Goal: Task Accomplishment & Management: Complete application form

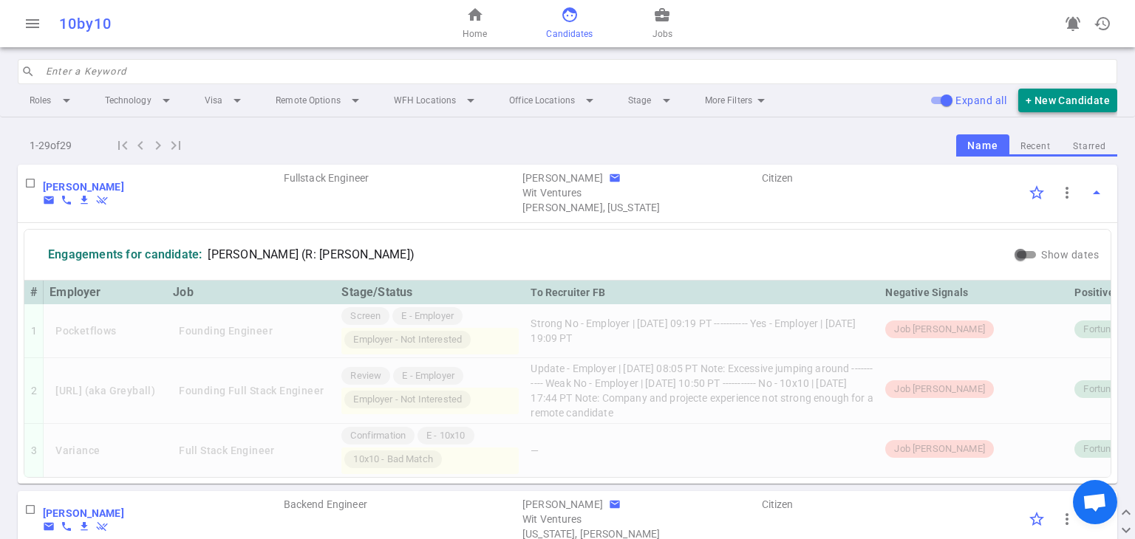
click at [559, 110] on button "+ New Candidate" at bounding box center [1067, 101] width 99 height 24
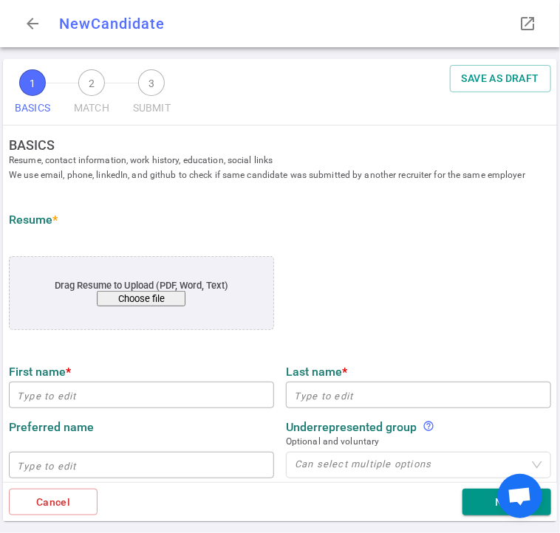
click at [112, 301] on button "Choose file" at bounding box center [142, 299] width 89 height 16
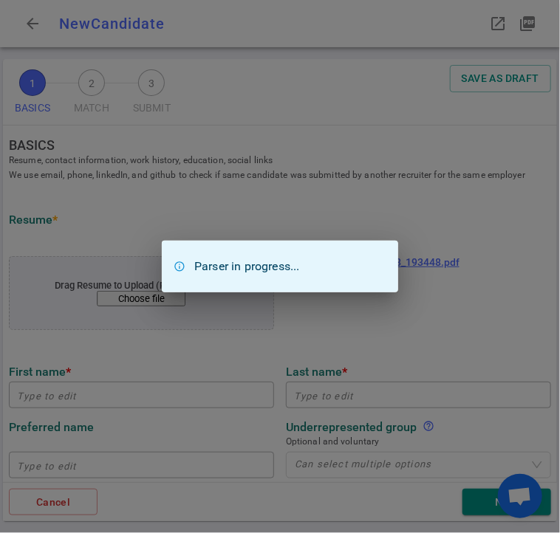
type input "Playwright"
type input "Rspec"
type input "[URL][DOMAIN_NAME]"
type textarea "[URL][PERSON_NAME][DOMAIN_NAME],[DOMAIN_NAME],[DOMAIN_NAME],[DOMAIN_NAME]"
type input "[DOMAIN_NAME]"
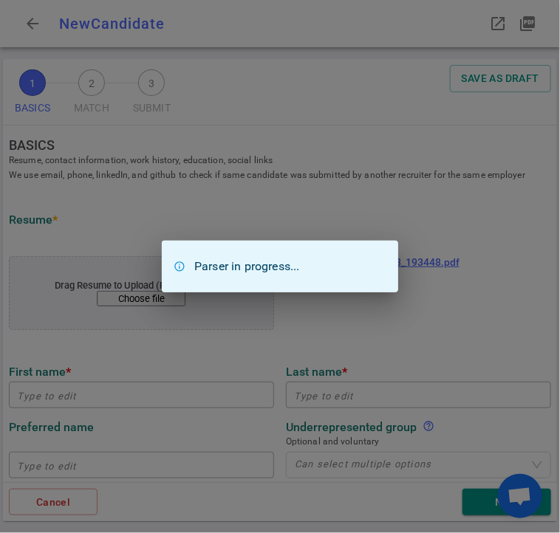
type textarea "Engineering Manager, AI ML Systems and Integration"
type input "14.2"
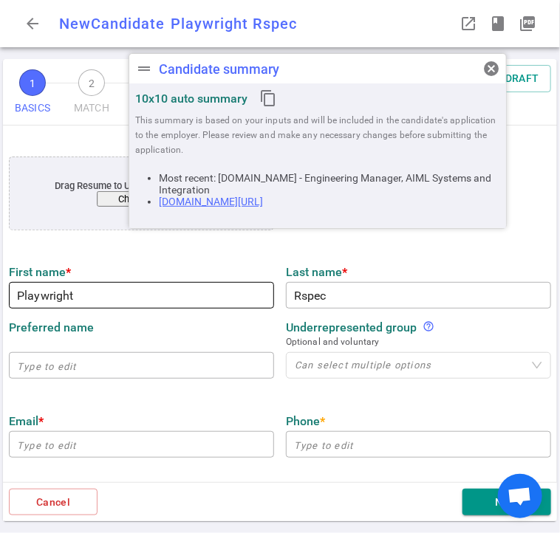
scroll to position [109, 0]
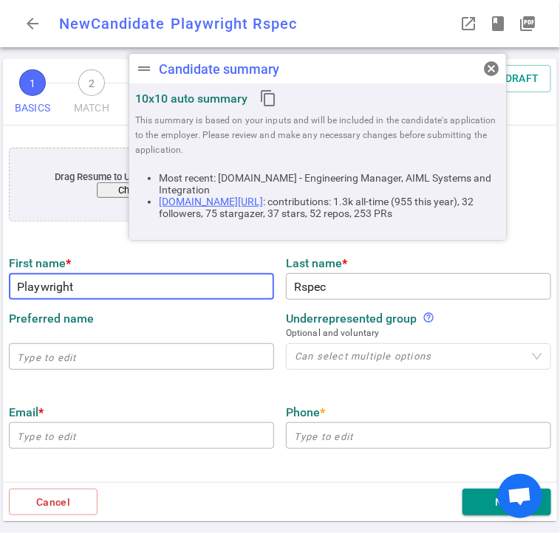
drag, startPoint x: 89, startPoint y: 287, endPoint x: 13, endPoint y: 292, distance: 75.5
click at [13, 292] on input "Playwright" at bounding box center [141, 287] width 265 height 24
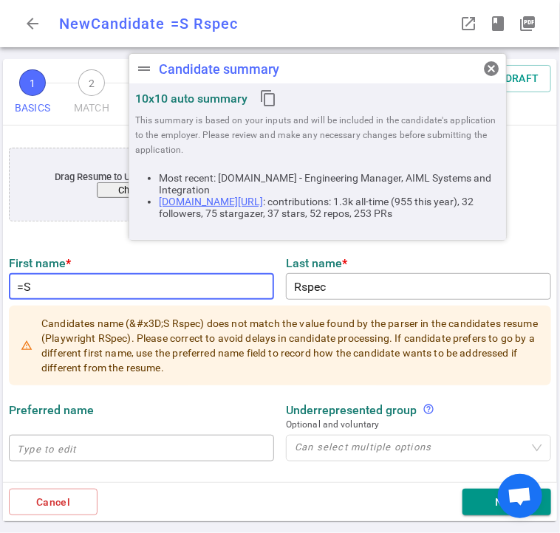
type input "="
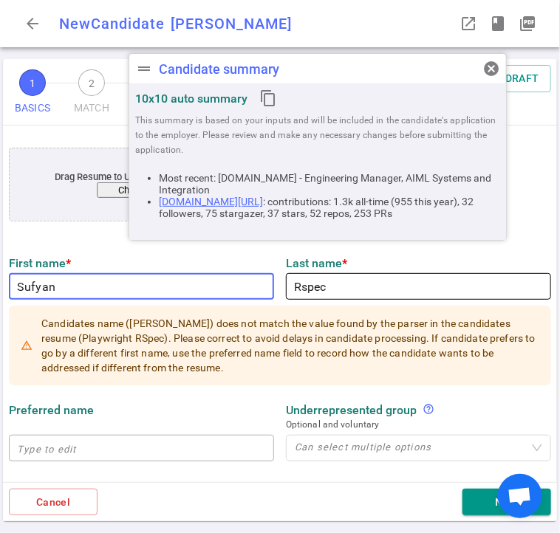
type input "Sufyan"
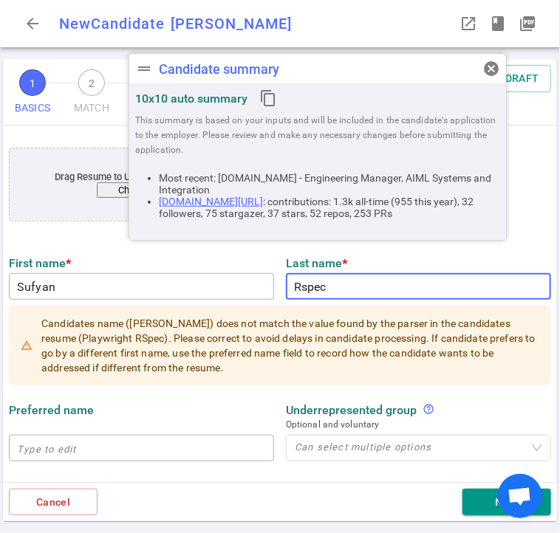
drag, startPoint x: 325, startPoint y: 290, endPoint x: 284, endPoint y: 290, distance: 41.4
click at [286, 290] on input "Rspec" at bounding box center [418, 287] width 265 height 24
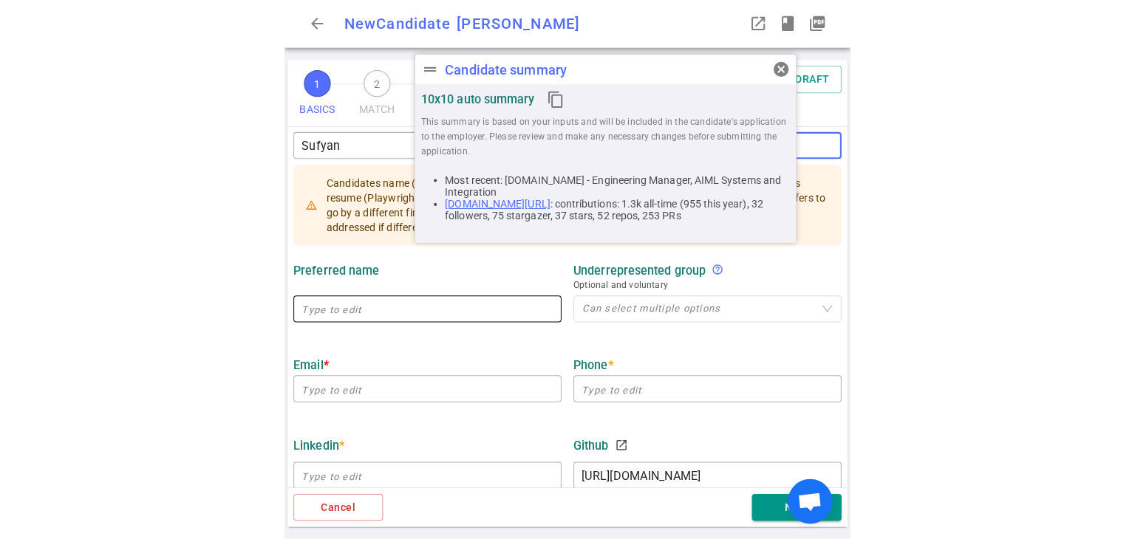
scroll to position [256, 0]
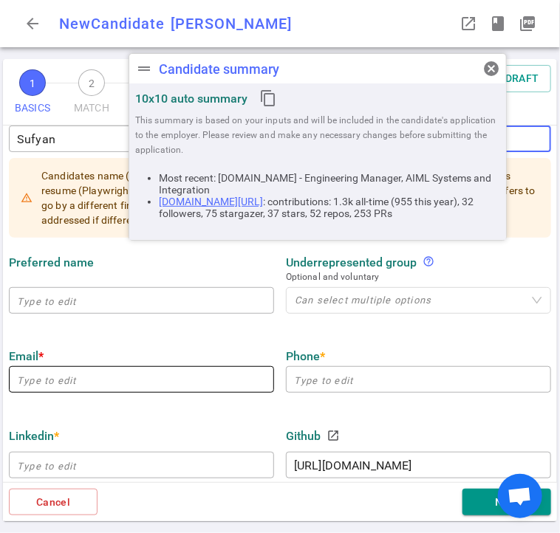
type input "[PERSON_NAME]"
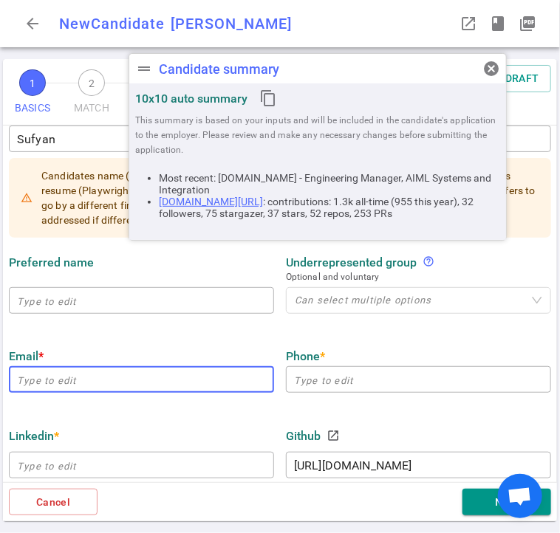
drag, startPoint x: 139, startPoint y: 383, endPoint x: 122, endPoint y: 387, distance: 17.4
click at [139, 383] on input "email" at bounding box center [141, 380] width 265 height 24
paste input "[EMAIL_ADDRESS][PERSON_NAME][DOMAIN_NAME]"
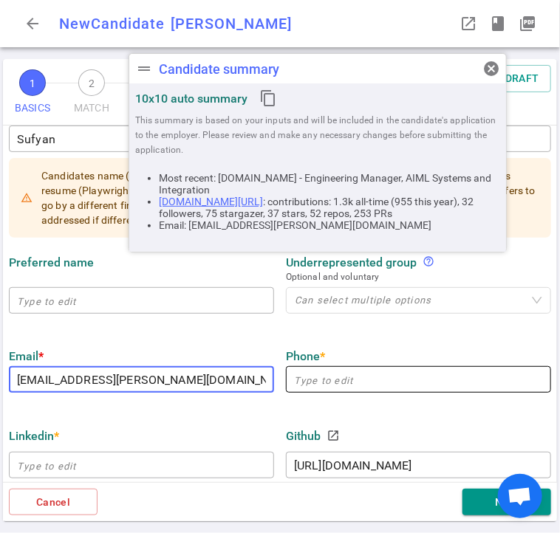
type input "[EMAIL_ADDRESS][PERSON_NAME][DOMAIN_NAME]"
click at [399, 381] on input "text" at bounding box center [418, 380] width 265 height 24
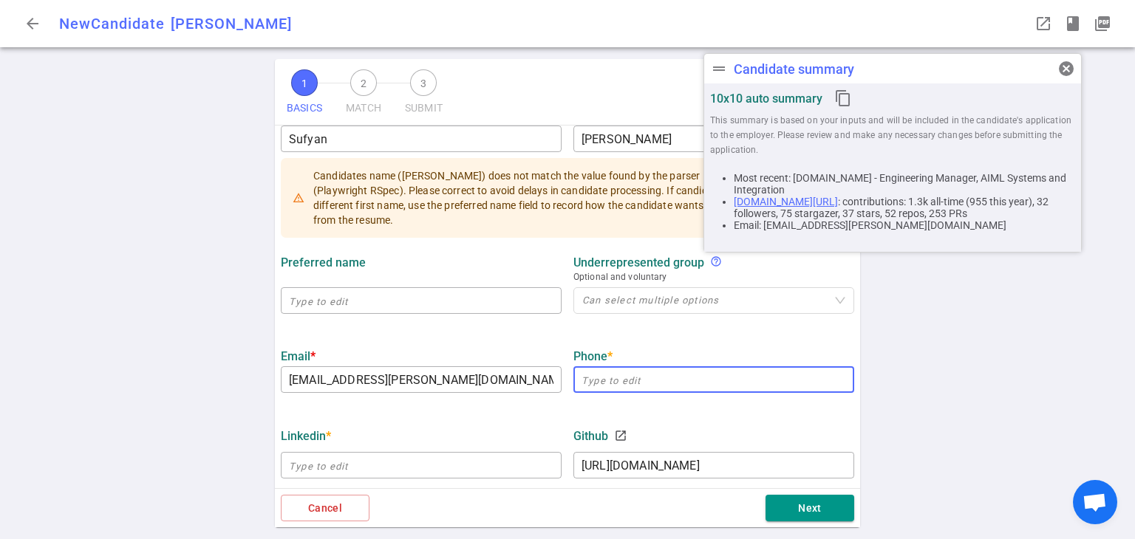
paste input "[PHONE_NUMBER]"
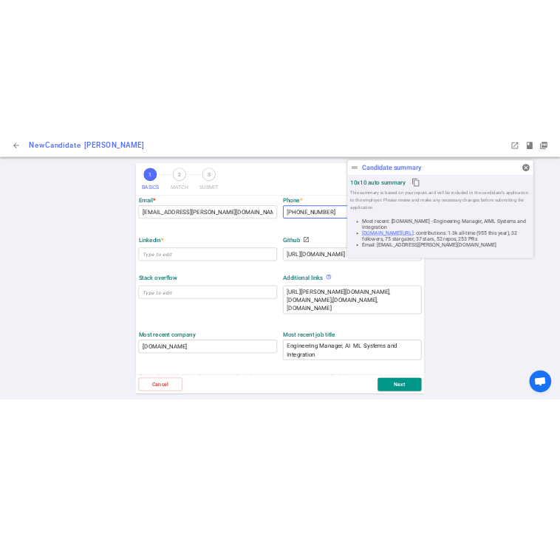
scroll to position [478, 0]
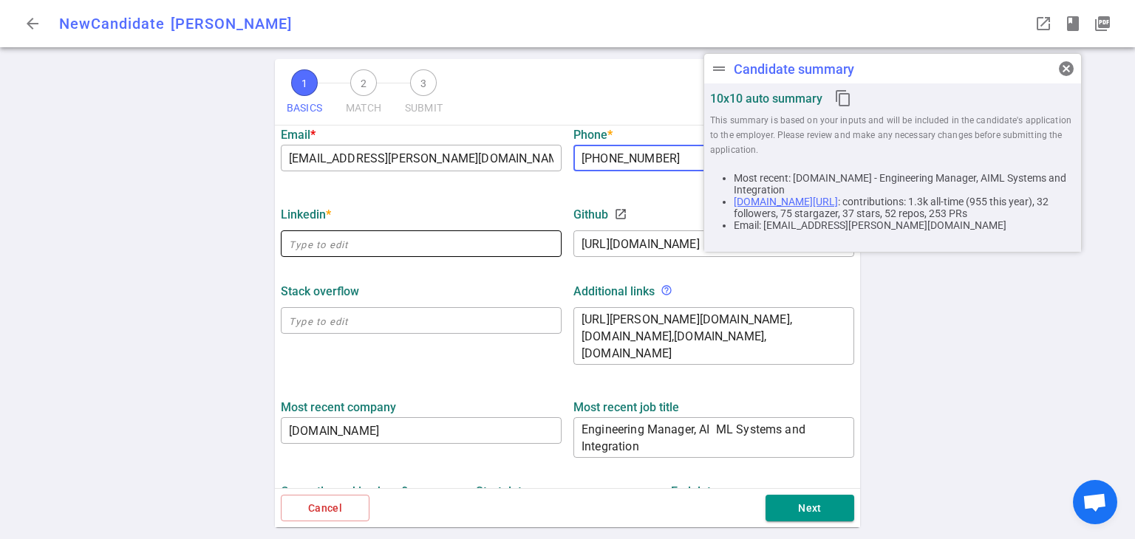
type input "[PHONE_NUMBER]"
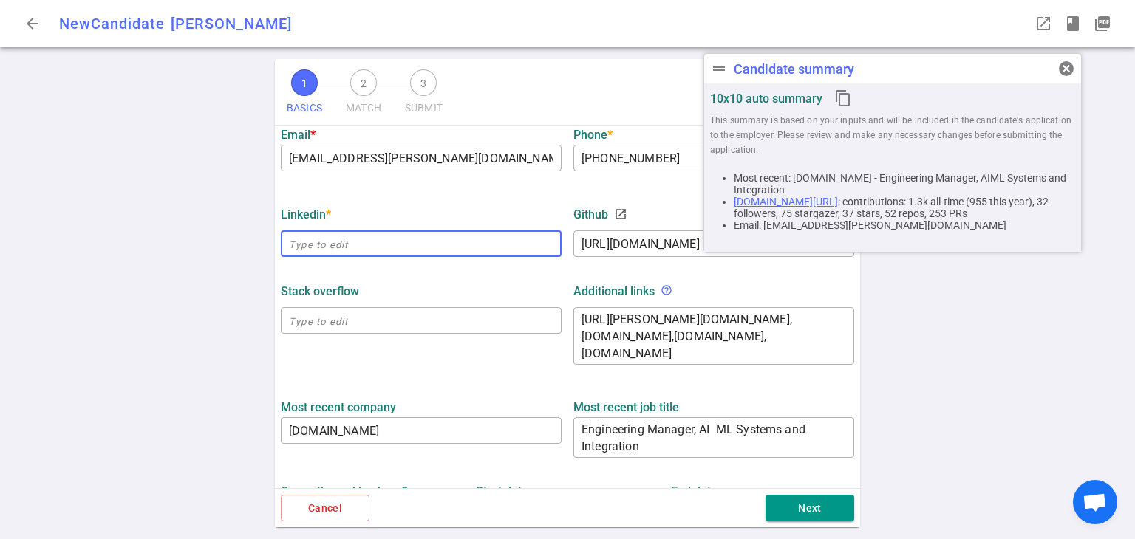
click at [346, 250] on input "text" at bounding box center [421, 244] width 281 height 24
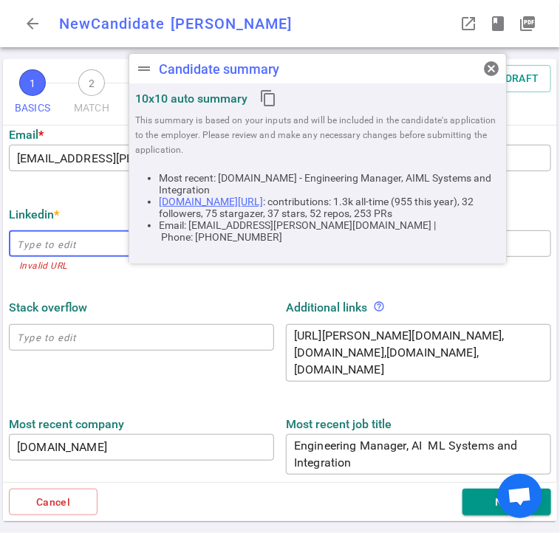
paste input "[URL][DOMAIN_NAME]"
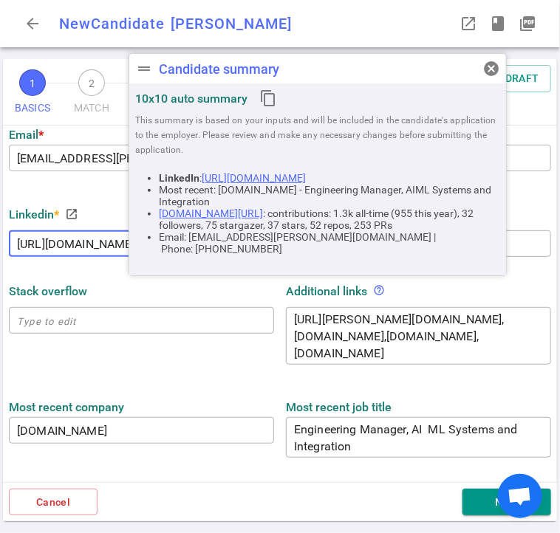
type input "[URL][DOMAIN_NAME]"
click at [494, 72] on span "cancel" at bounding box center [492, 69] width 18 height 18
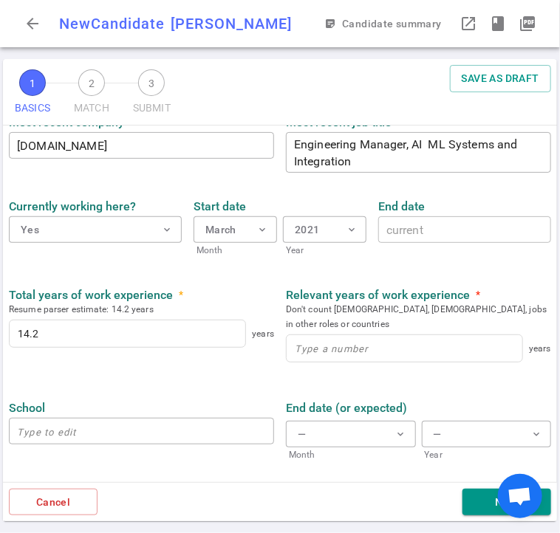
scroll to position [807, 0]
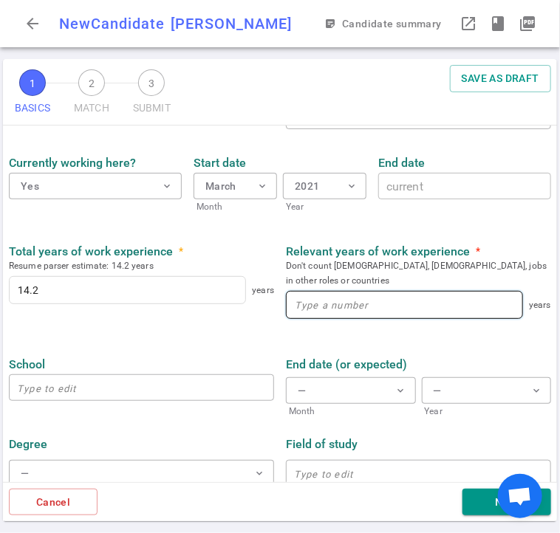
click at [297, 292] on input at bounding box center [405, 305] width 236 height 27
type input "14"
click at [157, 349] on div "School ​" at bounding box center [141, 384] width 277 height 70
click at [470, 495] on button "Next" at bounding box center [507, 502] width 89 height 27
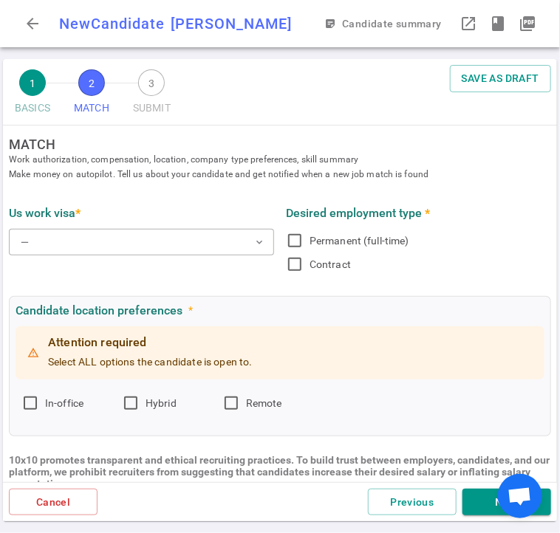
scroll to position [0, 0]
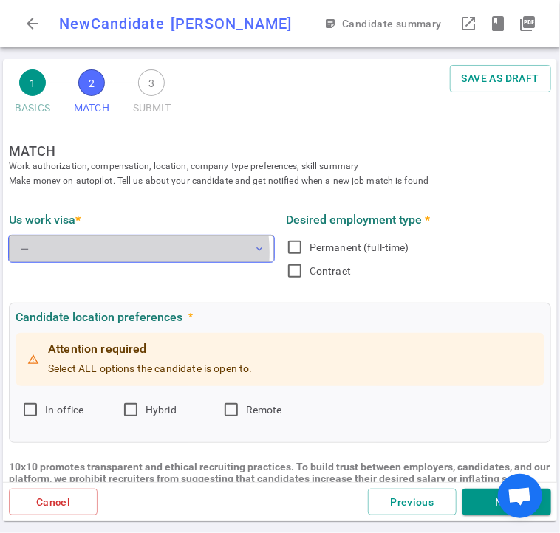
click at [109, 253] on button "— expand_more" at bounding box center [141, 249] width 265 height 27
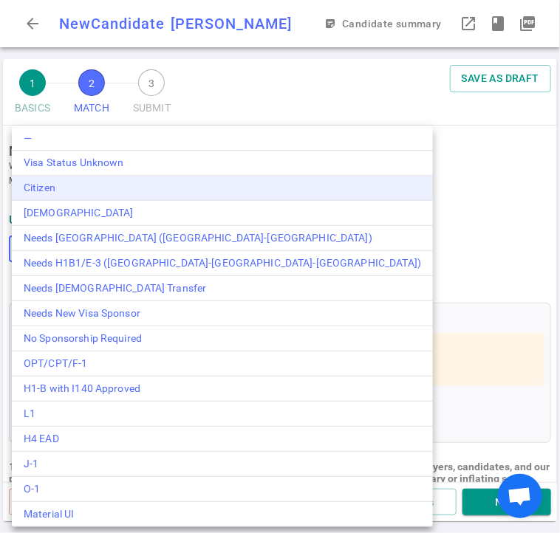
click at [60, 190] on div "Citizen" at bounding box center [223, 188] width 398 height 16
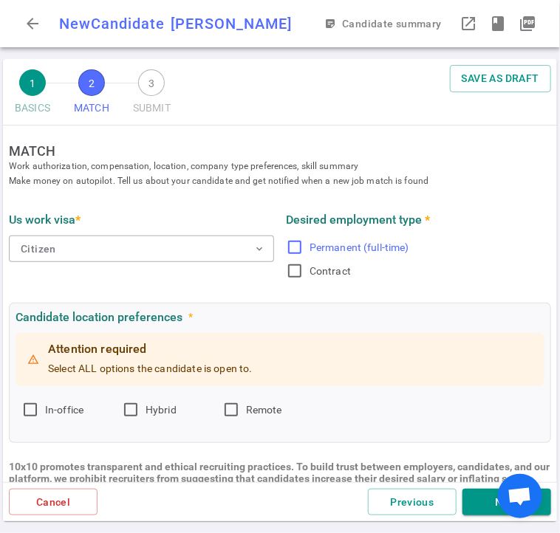
click at [287, 250] on input "Permanent (full-time)" at bounding box center [295, 248] width 18 height 18
checkbox input "true"
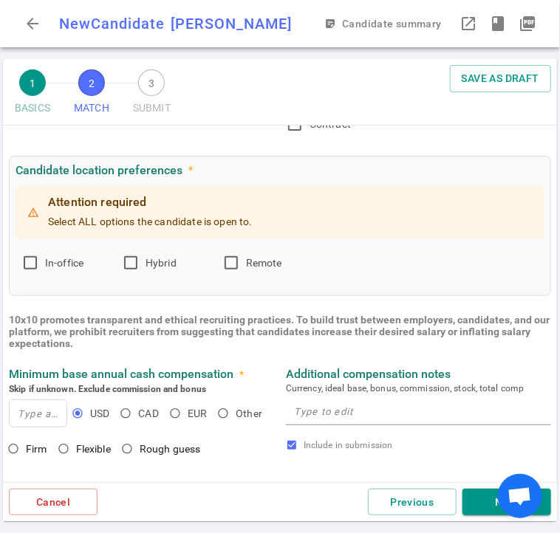
scroll to position [148, 0]
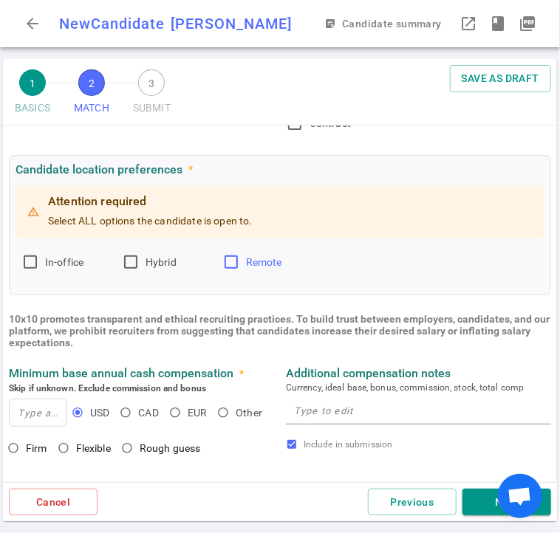
click at [230, 263] on input "Remote" at bounding box center [231, 262] width 18 height 18
checkbox input "true"
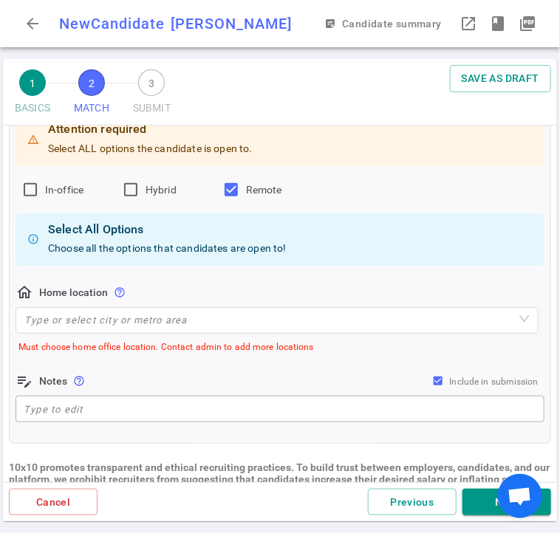
scroll to position [221, 0]
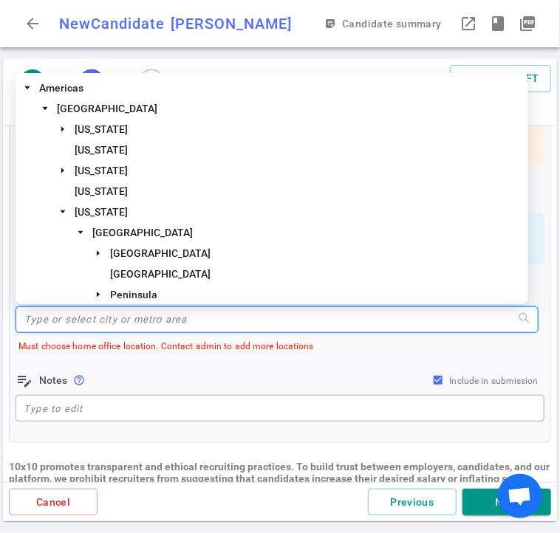
click at [83, 324] on input "search" at bounding box center [276, 319] width 505 height 25
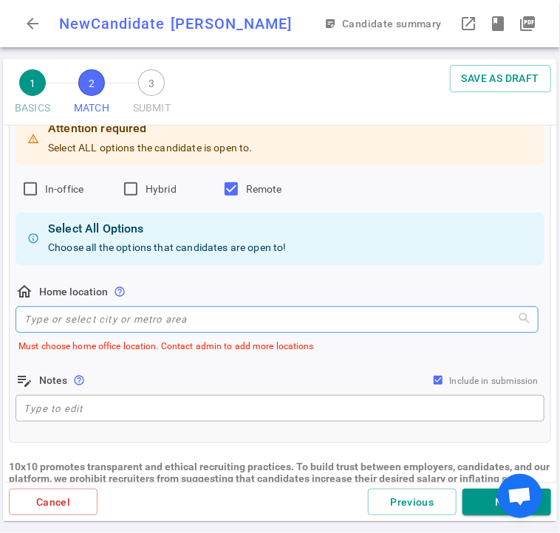
click at [122, 315] on input "search" at bounding box center [276, 319] width 505 height 25
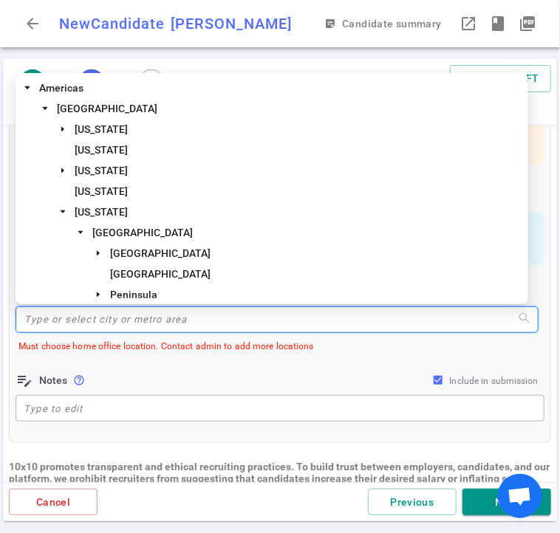
type input "a"
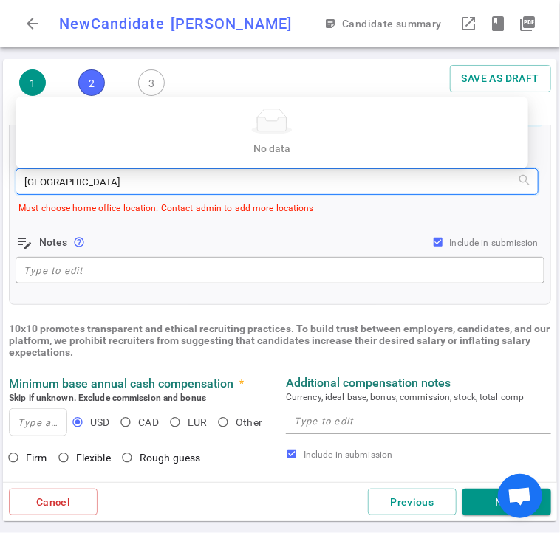
scroll to position [360, 0]
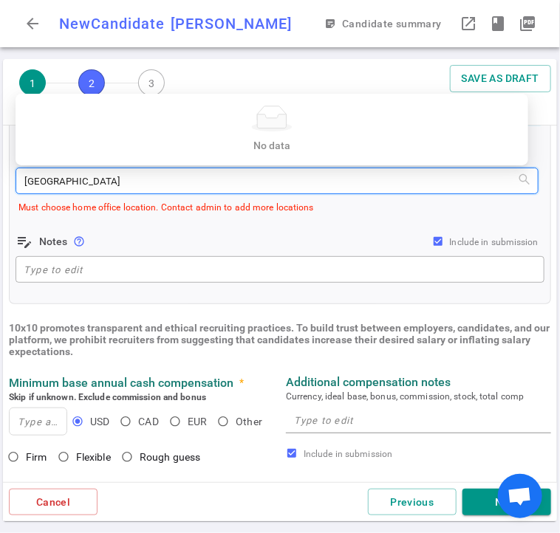
type input "[GEOGRAPHIC_DATA]"
click at [298, 304] on div "Candidate location preferences * Attention required Select ALL options the cand…" at bounding box center [280, 123] width 542 height 361
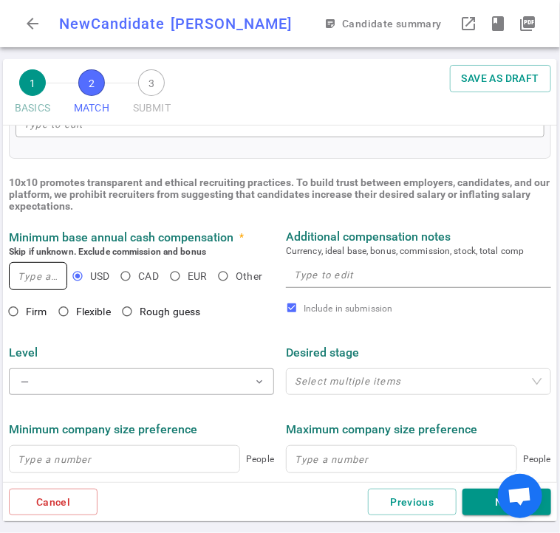
scroll to position [507, 0]
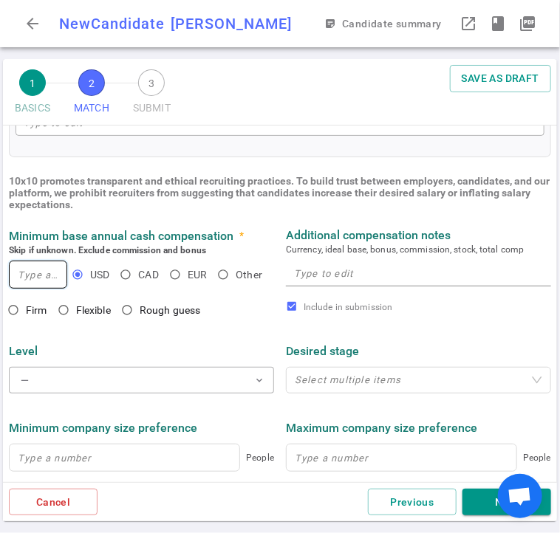
click at [41, 278] on input at bounding box center [38, 275] width 57 height 27
type input "230,000"
click at [13, 308] on input "Firm" at bounding box center [13, 310] width 25 height 25
radio input "true"
click at [71, 309] on input "Flexible" at bounding box center [63, 310] width 25 height 25
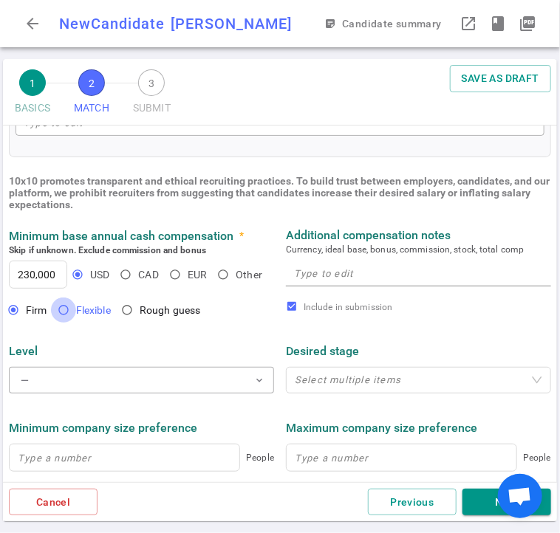
radio input "true"
paste textarea "$230K+ base (can be flexible for the right fit)"
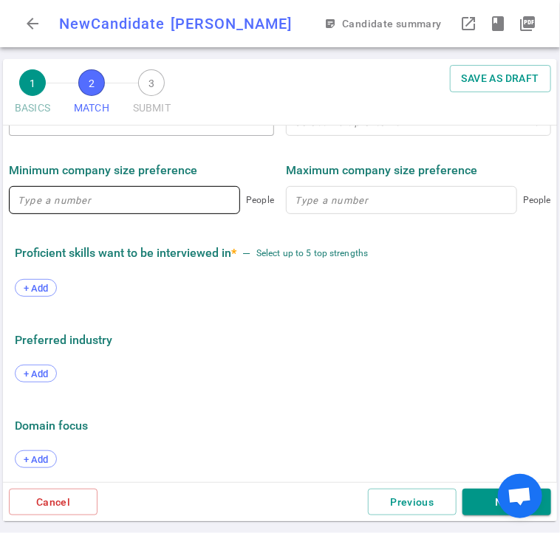
scroll to position [770, 0]
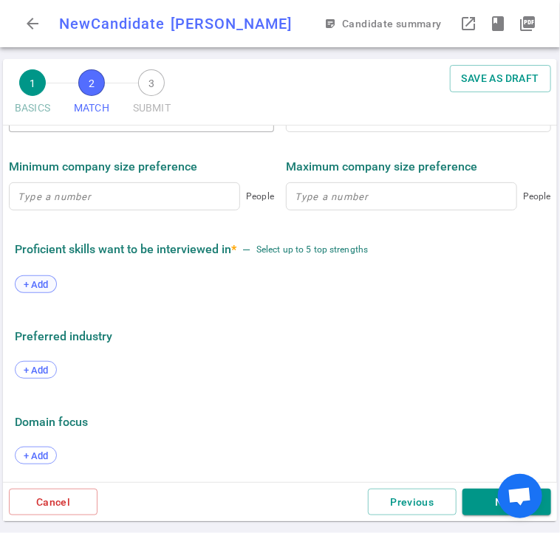
type textarea "$230K+ base (can be flexible for the right fit)"
click at [37, 290] on div "+ Add" at bounding box center [36, 285] width 42 height 18
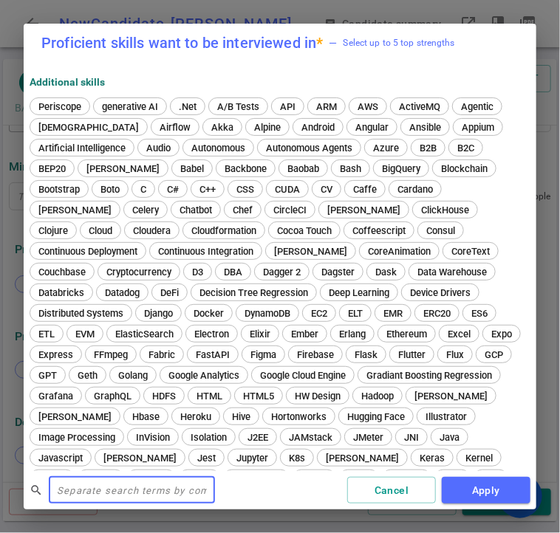
click at [88, 491] on input "text" at bounding box center [132, 491] width 166 height 24
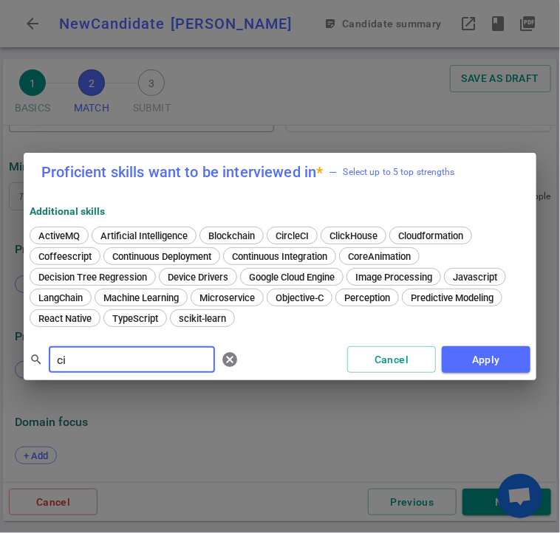
type input "c"
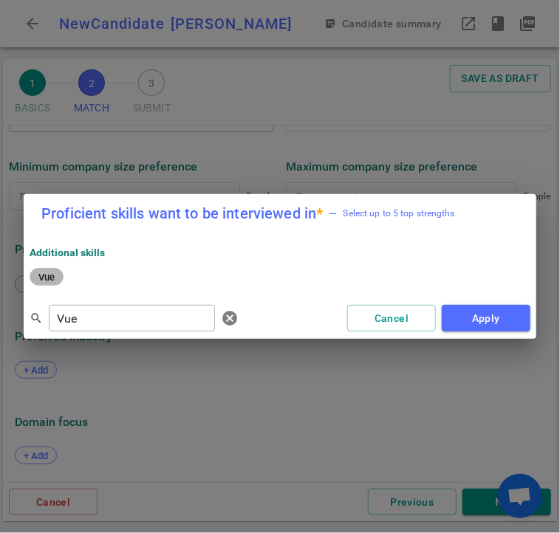
click at [35, 274] on span "Vue" at bounding box center [46, 277] width 27 height 11
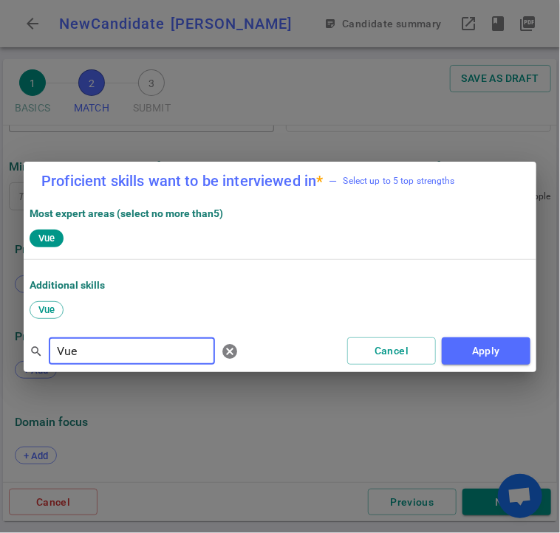
drag, startPoint x: 92, startPoint y: 353, endPoint x: 33, endPoint y: 356, distance: 59.2
click at [33, 356] on div "search Vue ​ cancel" at bounding box center [137, 352] width 215 height 30
click at [67, 307] on span "TypeScript" at bounding box center [61, 309] width 56 height 11
drag, startPoint x: 81, startPoint y: 347, endPoint x: 47, endPoint y: 350, distance: 33.4
click at [47, 350] on div "search Typ ​ cancel" at bounding box center [137, 352] width 215 height 30
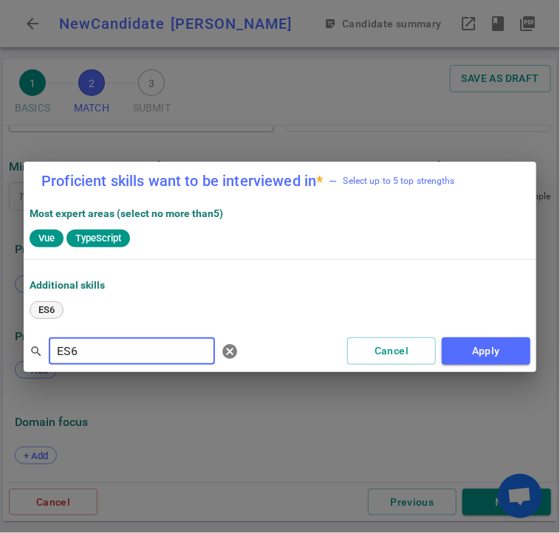
click at [58, 310] on span "ES6" at bounding box center [46, 309] width 27 height 11
drag, startPoint x: 96, startPoint y: 350, endPoint x: 54, endPoint y: 352, distance: 42.2
click at [54, 352] on input "ES6" at bounding box center [132, 352] width 166 height 24
type input "Rails"
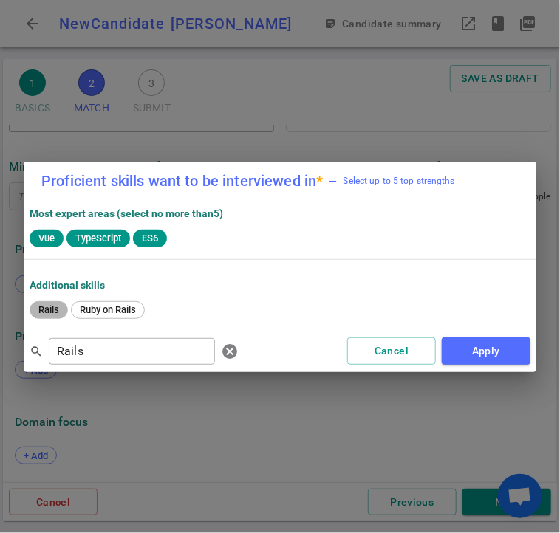
click at [53, 309] on span "Rails" at bounding box center [48, 309] width 31 height 11
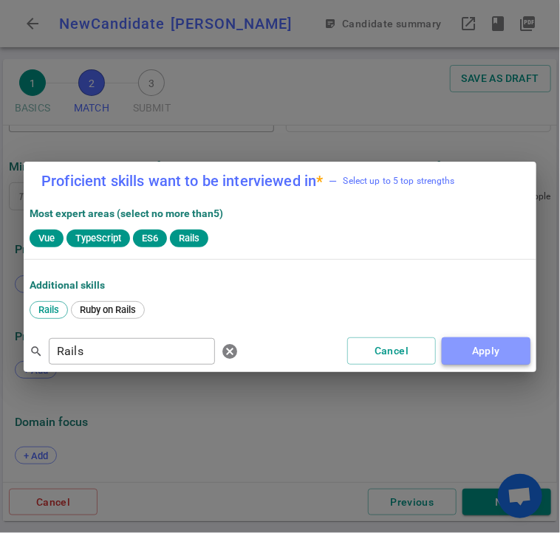
click at [511, 341] on button "Apply" at bounding box center [486, 351] width 89 height 27
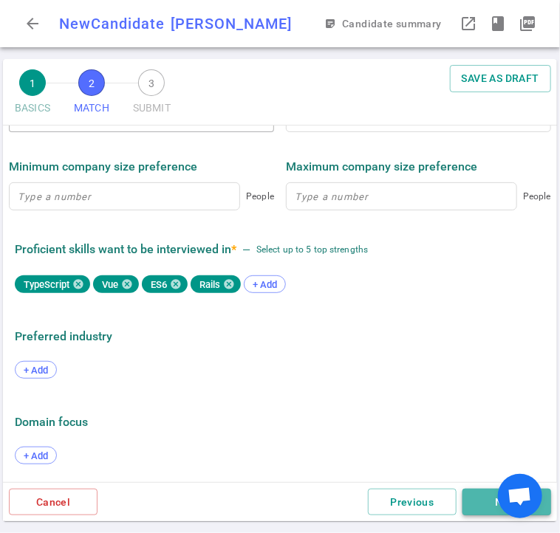
click at [481, 496] on button "Next" at bounding box center [507, 502] width 89 height 27
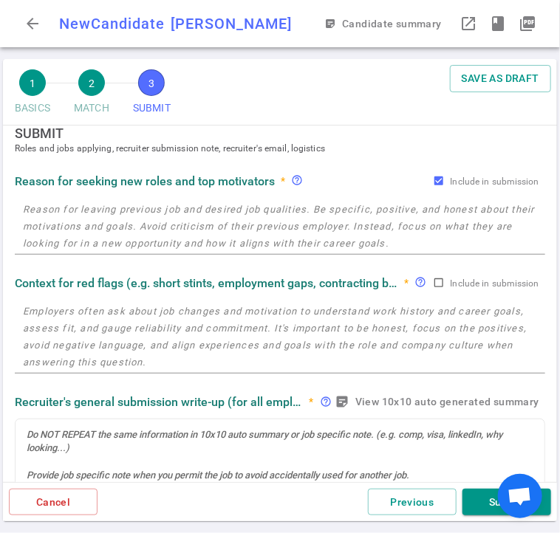
scroll to position [0, 0]
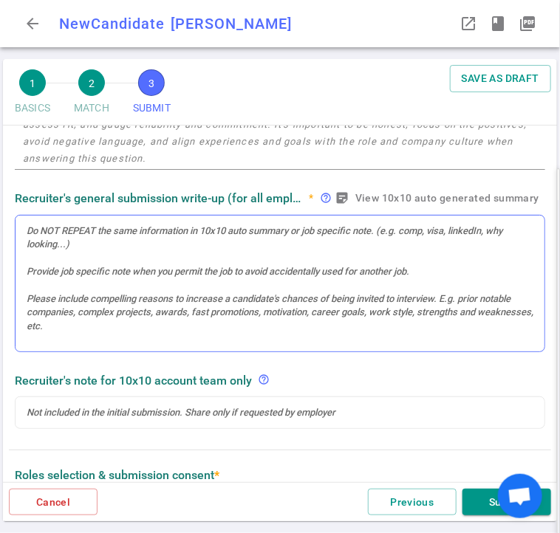
click at [133, 252] on div at bounding box center [280, 284] width 529 height 137
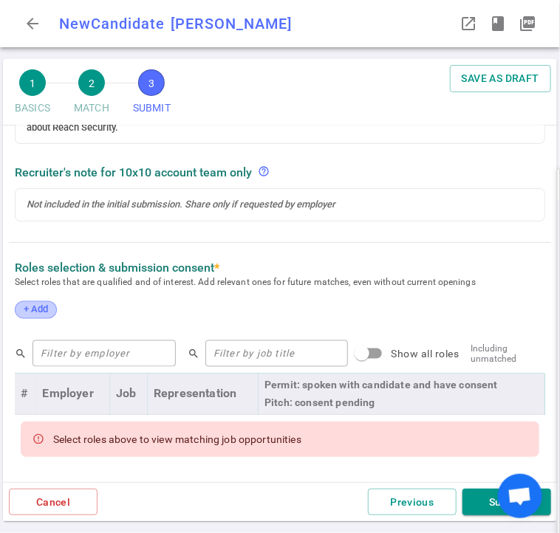
click at [39, 311] on span "+ Add" at bounding box center [35, 309] width 35 height 11
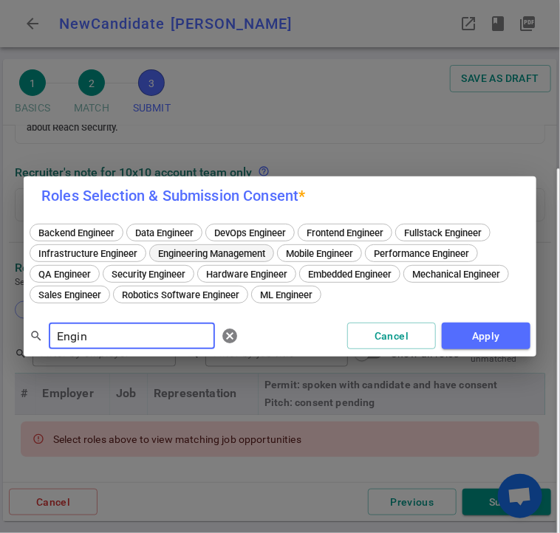
type input "Engin"
click at [198, 258] on span "Engineering Management" at bounding box center [211, 253] width 117 height 11
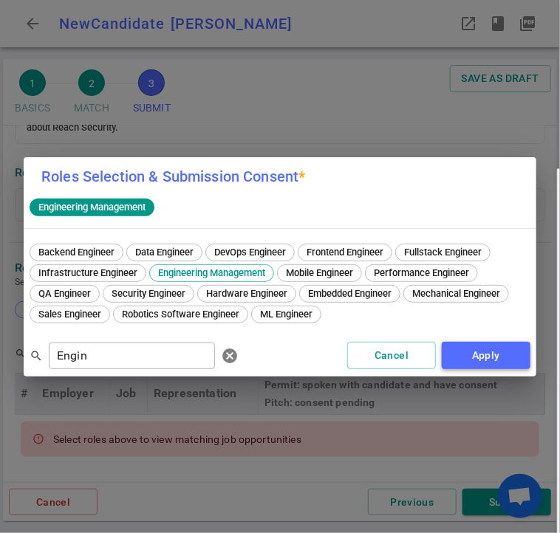
click at [497, 353] on button "Apply" at bounding box center [486, 355] width 89 height 27
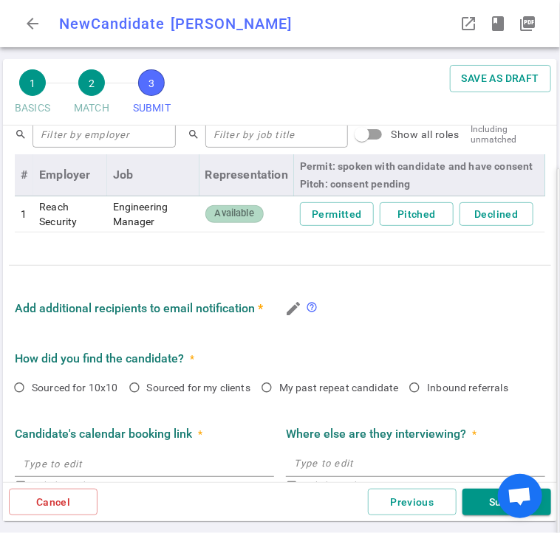
scroll to position [736, 0]
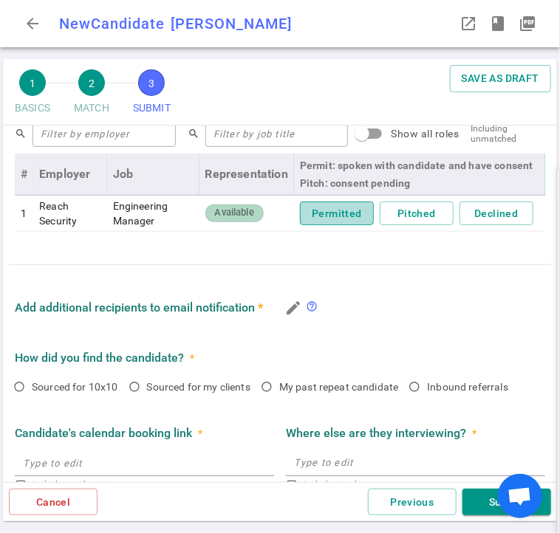
click at [339, 216] on button "Permitted" at bounding box center [337, 214] width 74 height 24
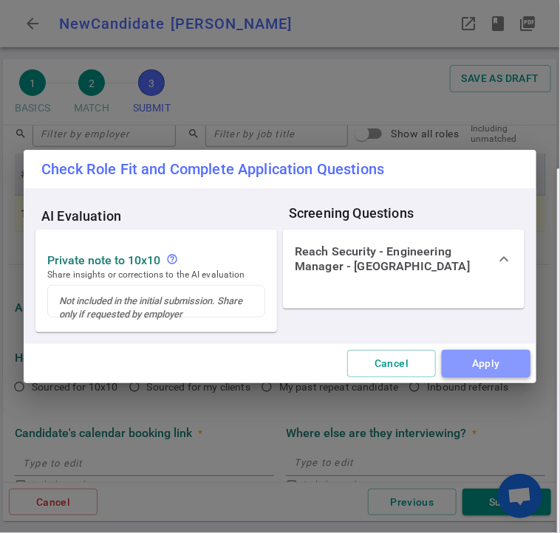
click at [488, 367] on button "Apply" at bounding box center [486, 363] width 89 height 27
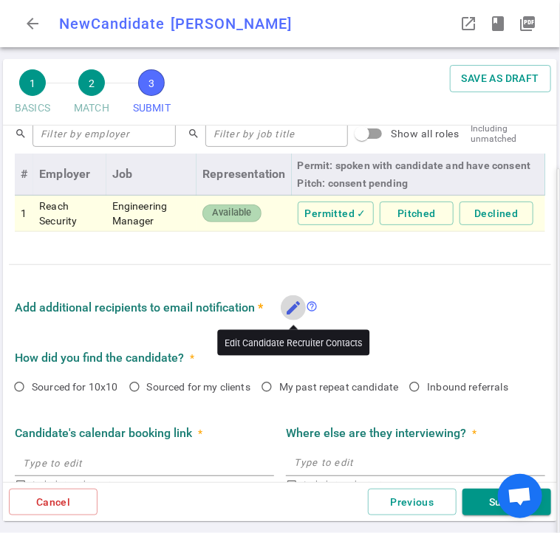
click at [290, 307] on icon "edit" at bounding box center [293, 308] width 18 height 18
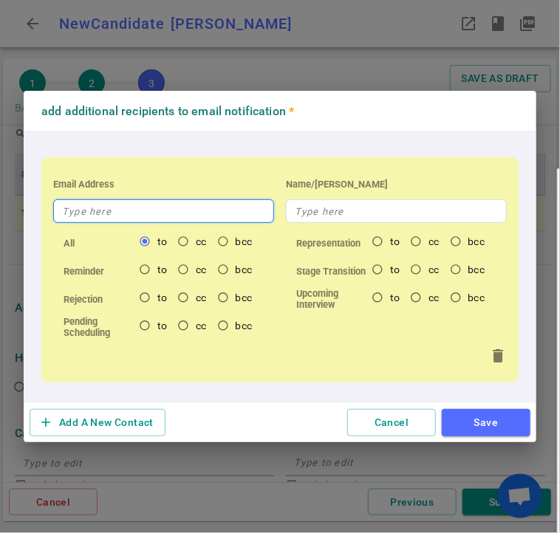
click at [122, 216] on input "text" at bounding box center [163, 212] width 221 height 24
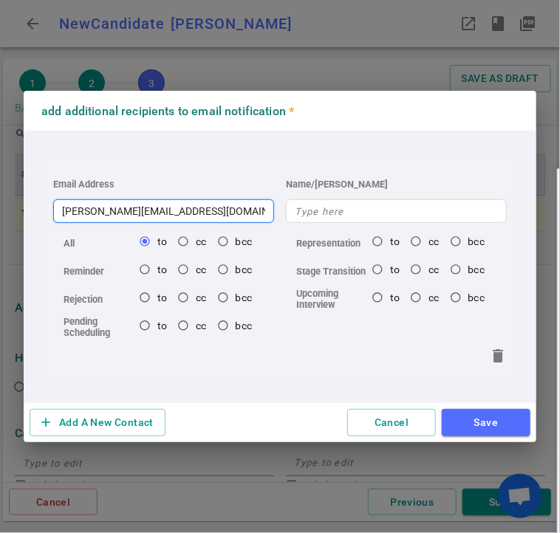
type input "[PERSON_NAME][EMAIL_ADDRESS][DOMAIN_NAME]"
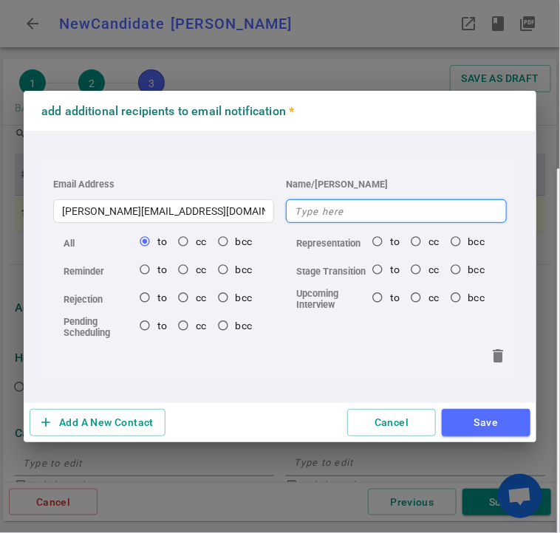
click at [334, 205] on input "text" at bounding box center [396, 212] width 221 height 24
type input "[PERSON_NAME]"
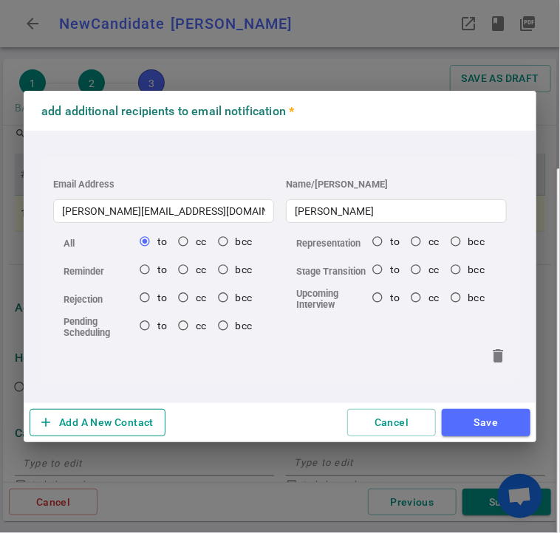
click at [128, 416] on button "add Add A New Contact" at bounding box center [98, 422] width 136 height 27
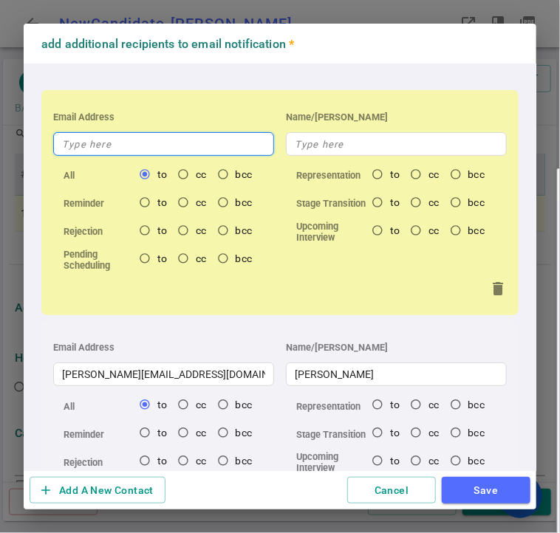
click at [106, 141] on input "text" at bounding box center [163, 144] width 221 height 24
type input "v"
radio input "true"
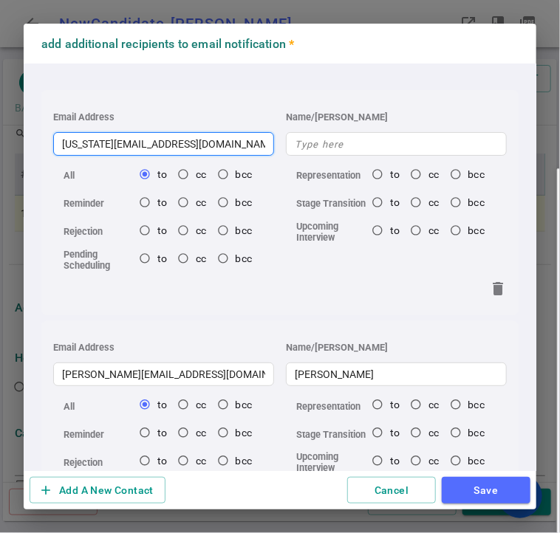
type input "[US_STATE][EMAIL_ADDRESS][DOMAIN_NAME]"
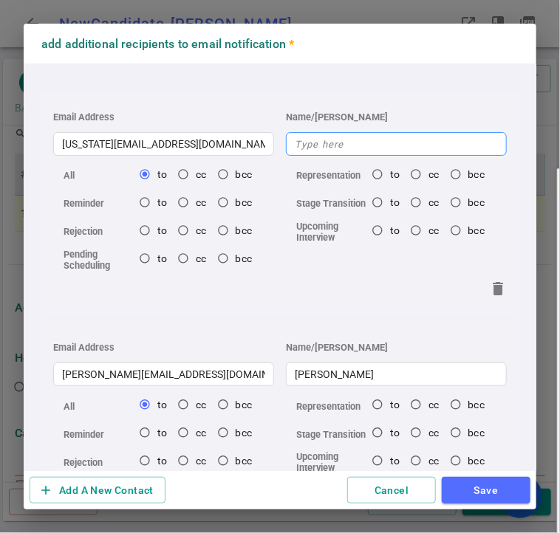
radio input "true"
click at [333, 153] on input "text" at bounding box center [396, 144] width 221 height 24
type input "V"
radio input "true"
type input "[US_STATE]"
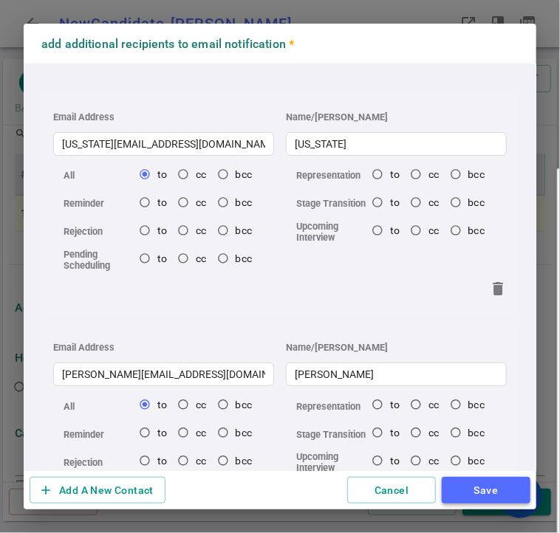
radio input "true"
click at [491, 480] on button "Save" at bounding box center [486, 490] width 89 height 27
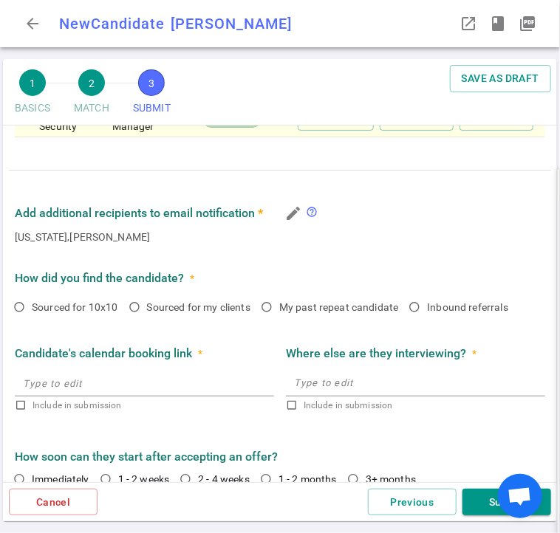
scroll to position [848, 0]
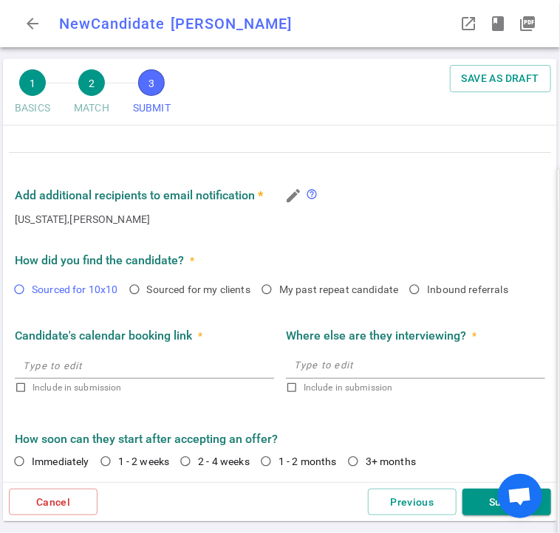
click at [23, 282] on input "Sourced for 10x10" at bounding box center [19, 289] width 25 height 25
radio input "true"
click at [189, 459] on input "2 - 4 weeks" at bounding box center [185, 461] width 25 height 25
radio input "true"
click at [483, 511] on button "Submit" at bounding box center [507, 502] width 89 height 27
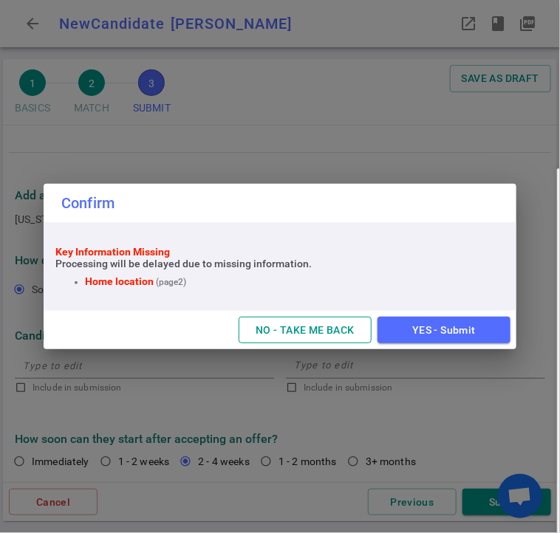
click at [313, 328] on button "NO - TAKE ME BACK" at bounding box center [305, 330] width 133 height 27
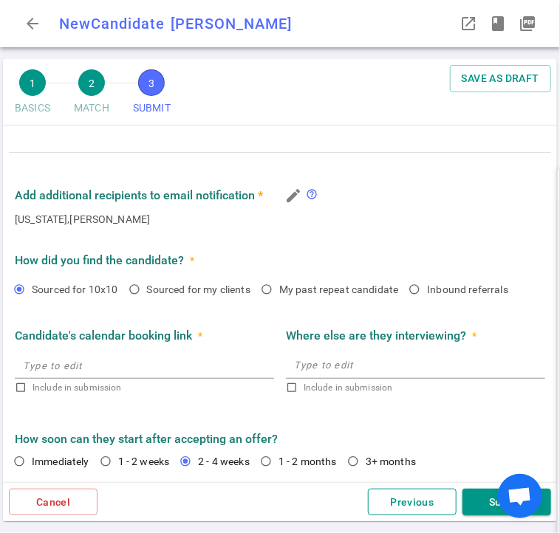
click at [408, 504] on button "Previous" at bounding box center [412, 502] width 89 height 27
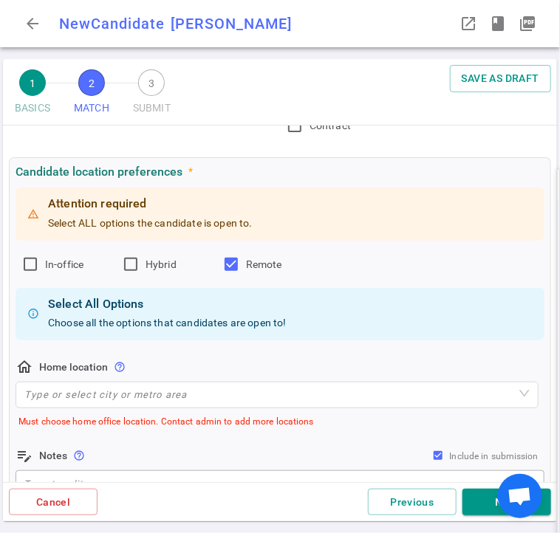
scroll to position [147, 0]
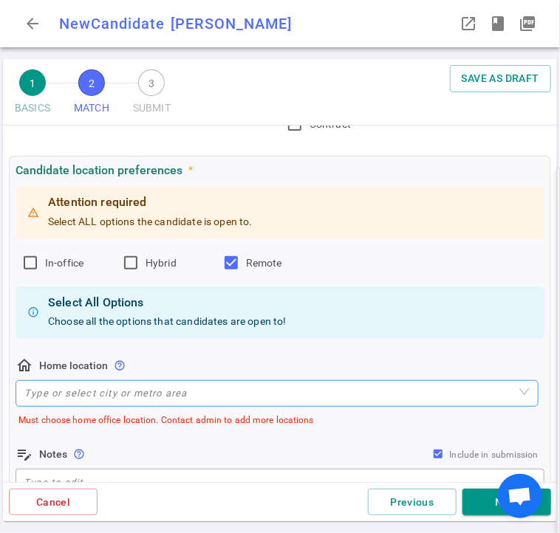
click at [147, 386] on input "search" at bounding box center [276, 393] width 505 height 25
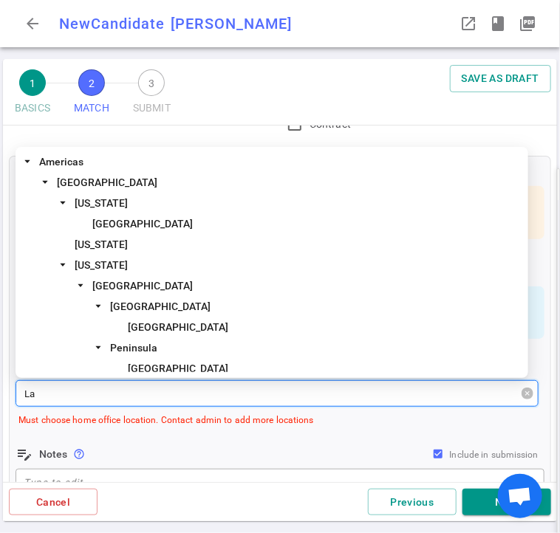
type input "L"
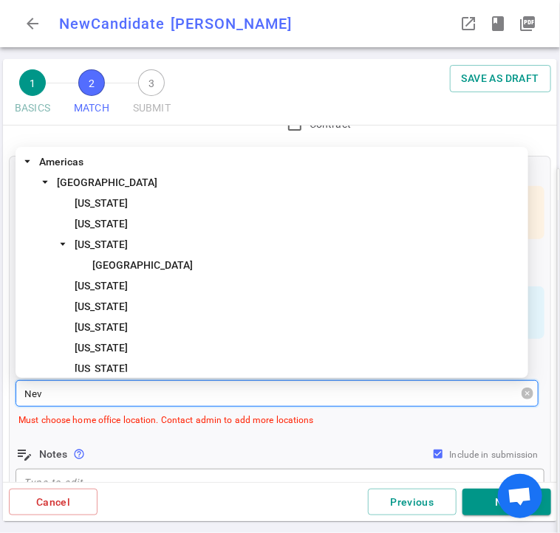
type input "[PERSON_NAME]"
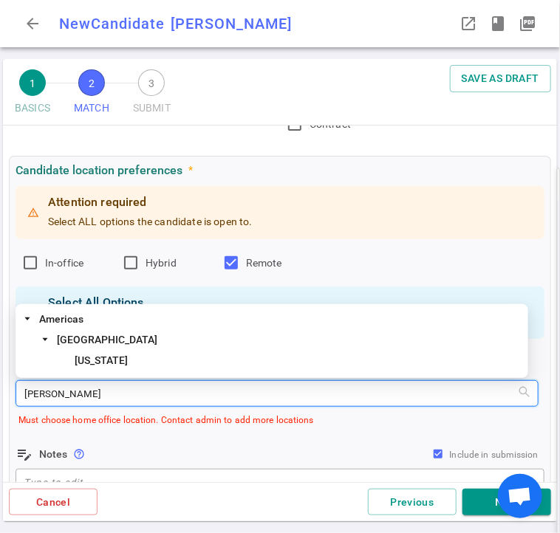
click at [100, 369] on div "[US_STATE]" at bounding box center [271, 362] width 507 height 21
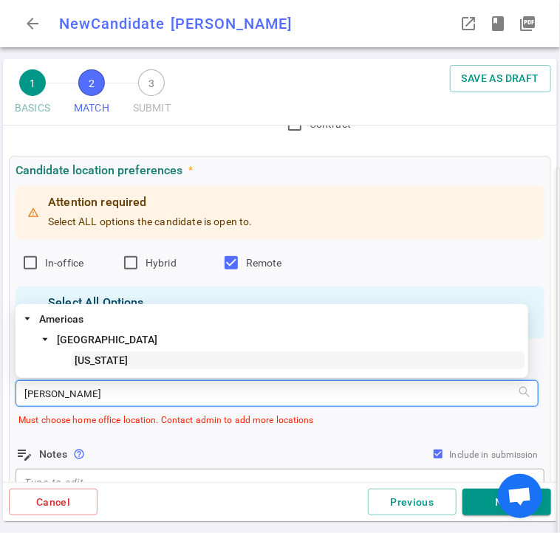
click at [109, 355] on span "[US_STATE]" at bounding box center [299, 361] width 454 height 18
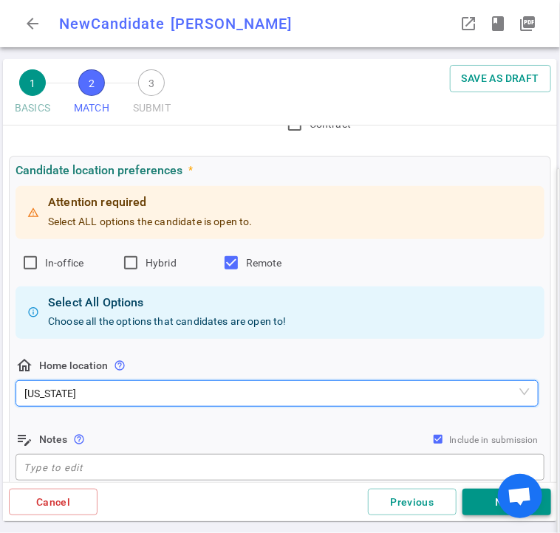
click at [485, 502] on button "Next" at bounding box center [507, 502] width 89 height 27
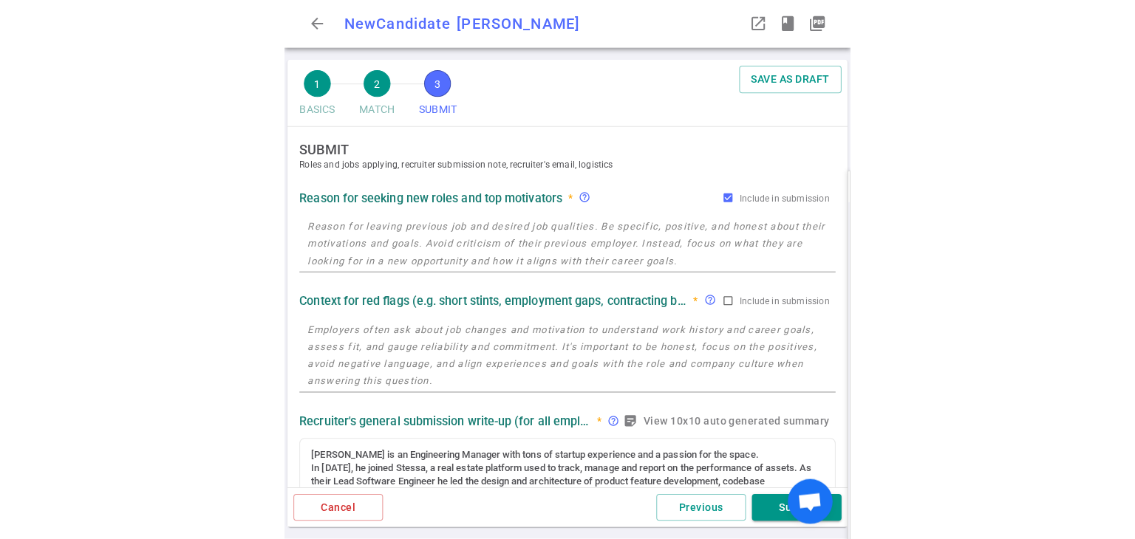
scroll to position [0, 0]
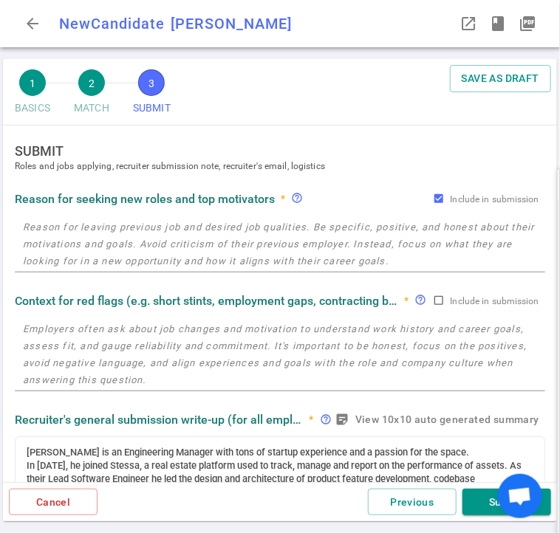
click at [485, 502] on button "Submit" at bounding box center [507, 502] width 89 height 27
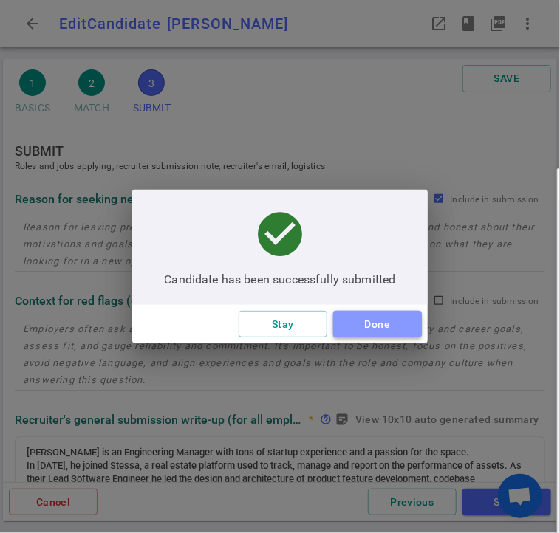
click at [399, 329] on button "Done" at bounding box center [377, 324] width 89 height 27
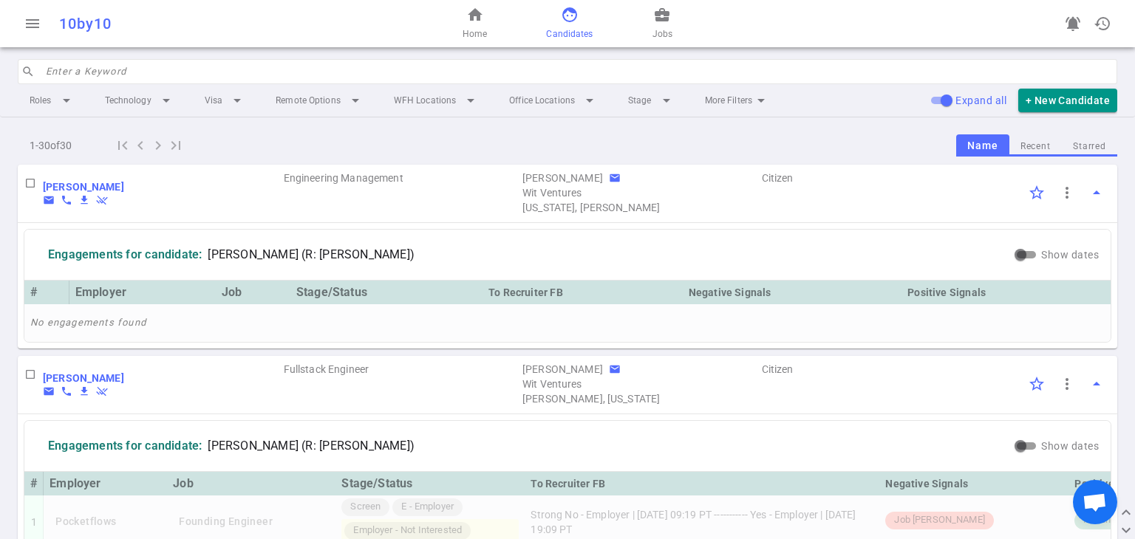
click at [545, 75] on input "search" at bounding box center [577, 72] width 1063 height 24
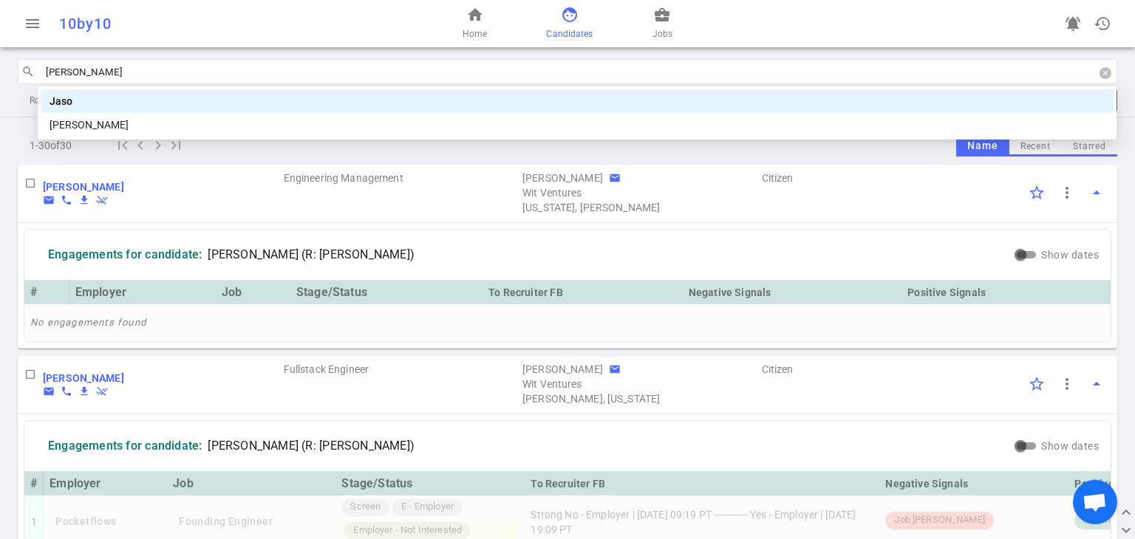
type input "[PERSON_NAME]"
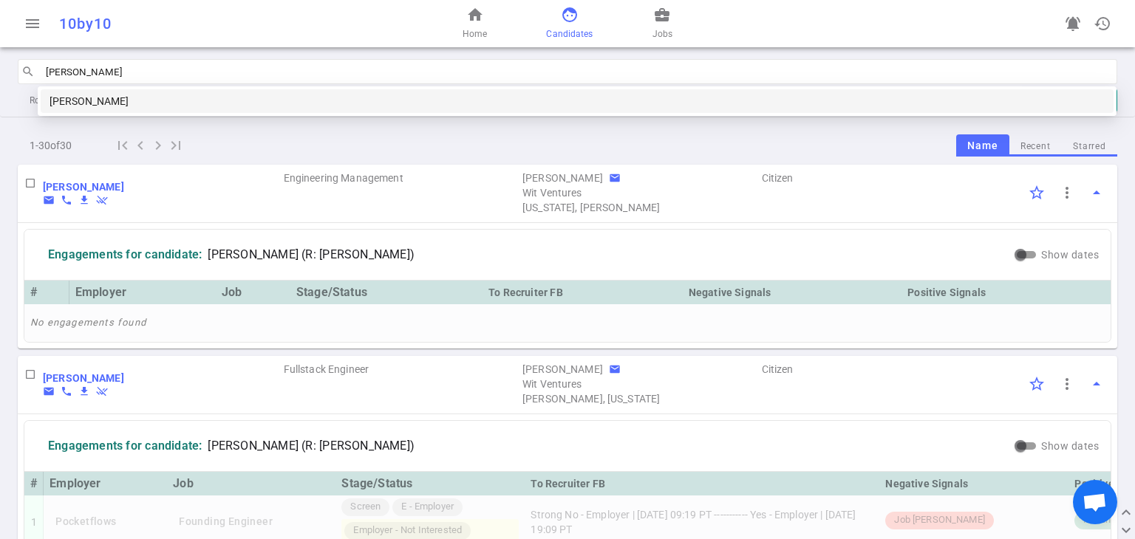
click at [454, 105] on div "[PERSON_NAME]" at bounding box center [577, 101] width 1055 height 16
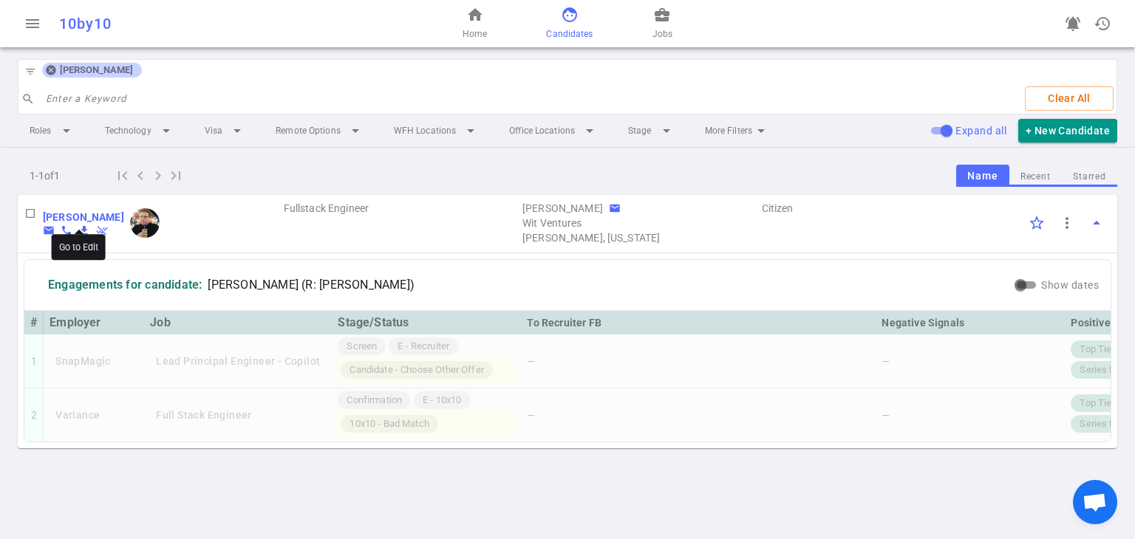
click at [43, 214] on b "[PERSON_NAME]" at bounding box center [83, 217] width 81 height 12
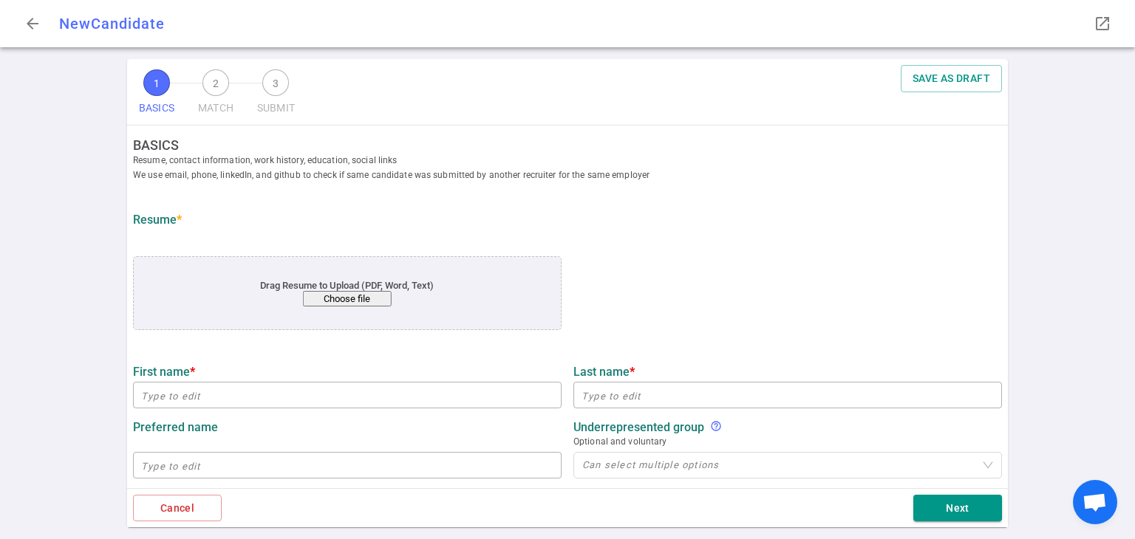
type input "[PERSON_NAME]"
type input "[PERSON_NAME][EMAIL_ADDRESS][PERSON_NAME][DOMAIN_NAME]"
type input "[PHONE_NUMBER]"
type input "[URL][DOMAIN_NAME]"
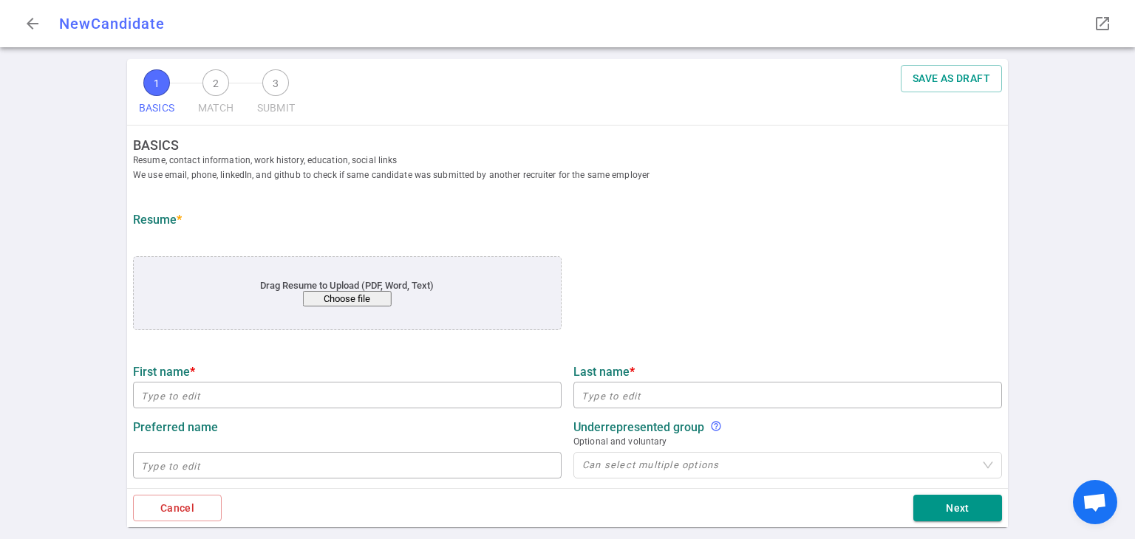
type textarea "[DOMAIN_NAME]"
type input "[DOMAIN_NAME]"
type textarea "Lead Software Engineer"
type input "16.4"
type input "16"
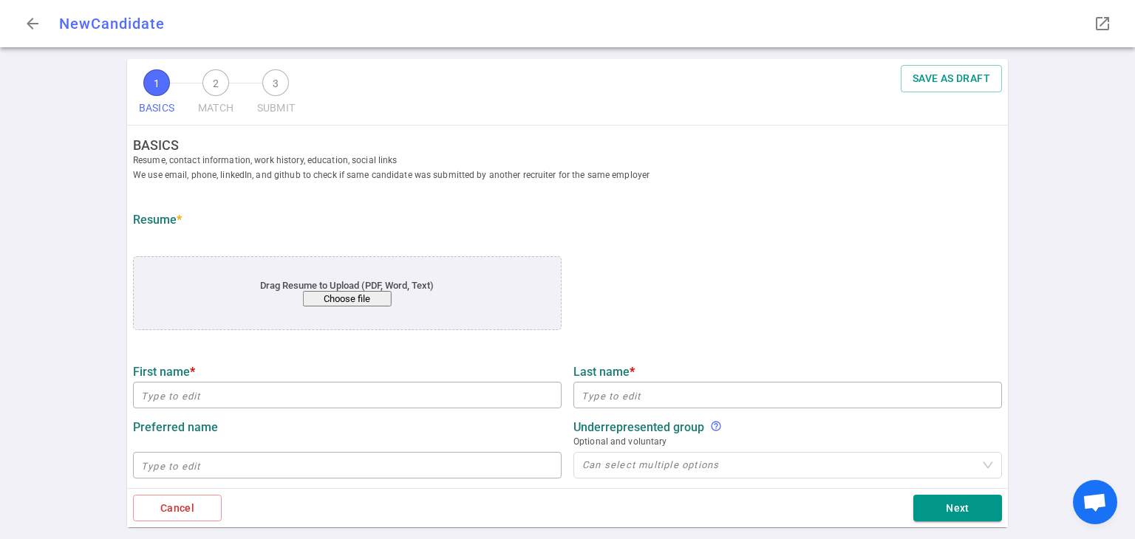
type input "Uc"
type input "Linguistics"
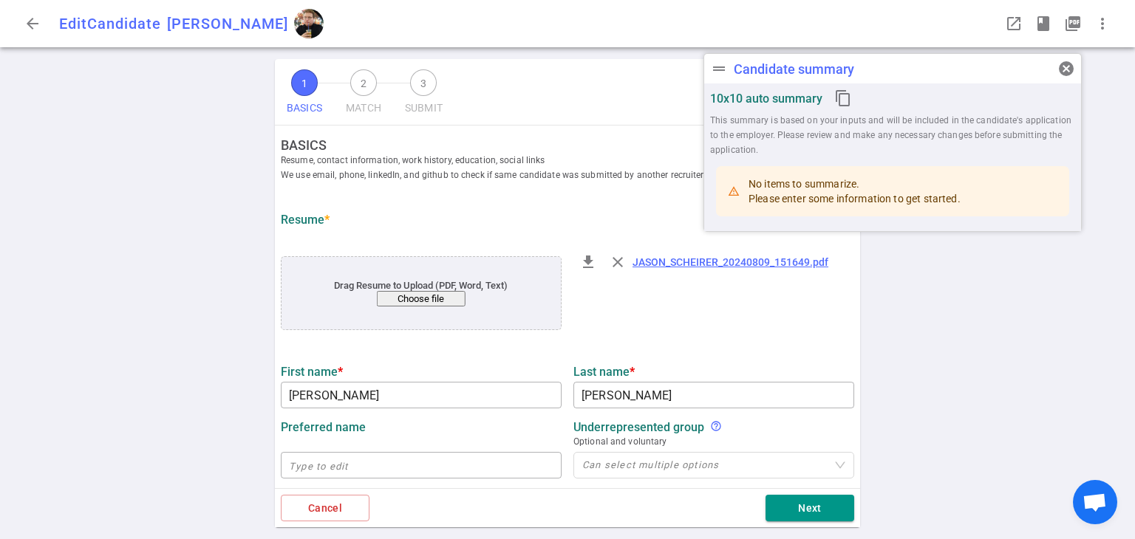
click at [944, 496] on div "1 BASICS 2 MATCH 3 SUBMIT SAVE BASICS Resume, contact information, work history…" at bounding box center [567, 299] width 1135 height 480
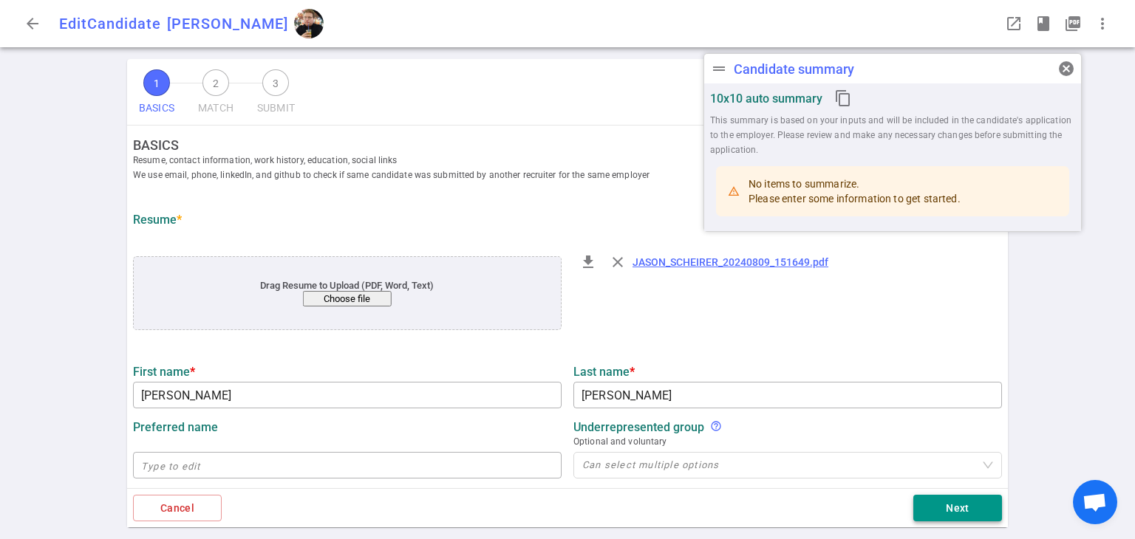
click at [937, 510] on button "Next" at bounding box center [957, 508] width 89 height 27
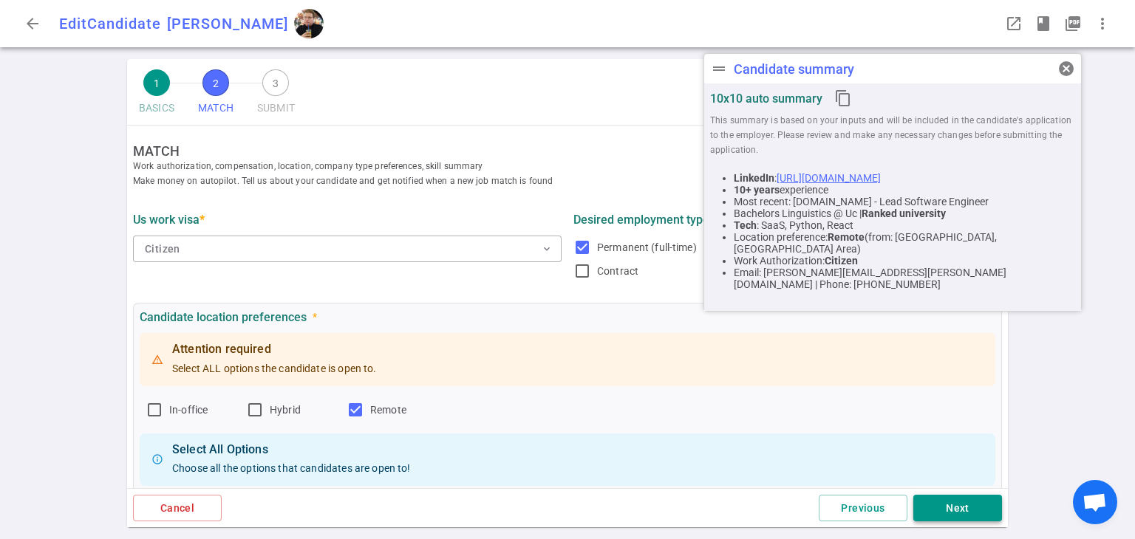
click at [952, 509] on button "Next" at bounding box center [957, 508] width 89 height 27
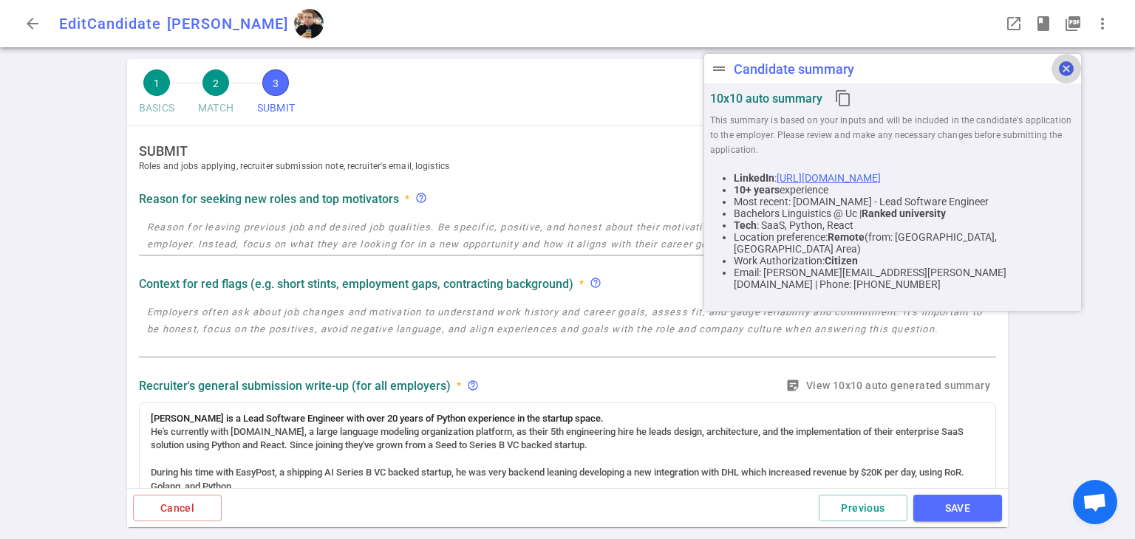
click at [1066, 73] on span "cancel" at bounding box center [1066, 69] width 18 height 18
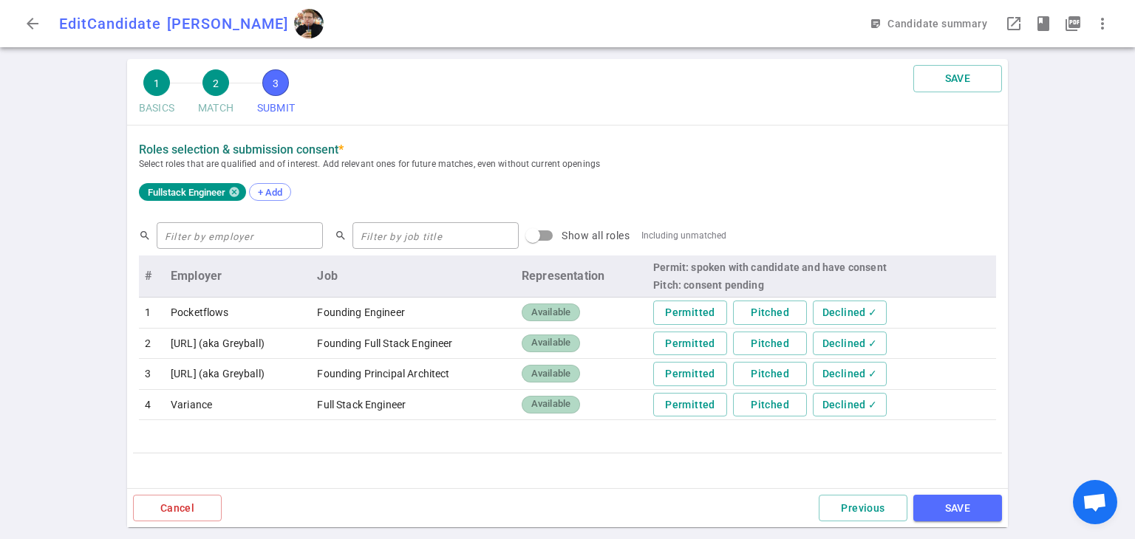
scroll to position [517, 0]
click at [958, 519] on button "SAVE" at bounding box center [957, 508] width 89 height 27
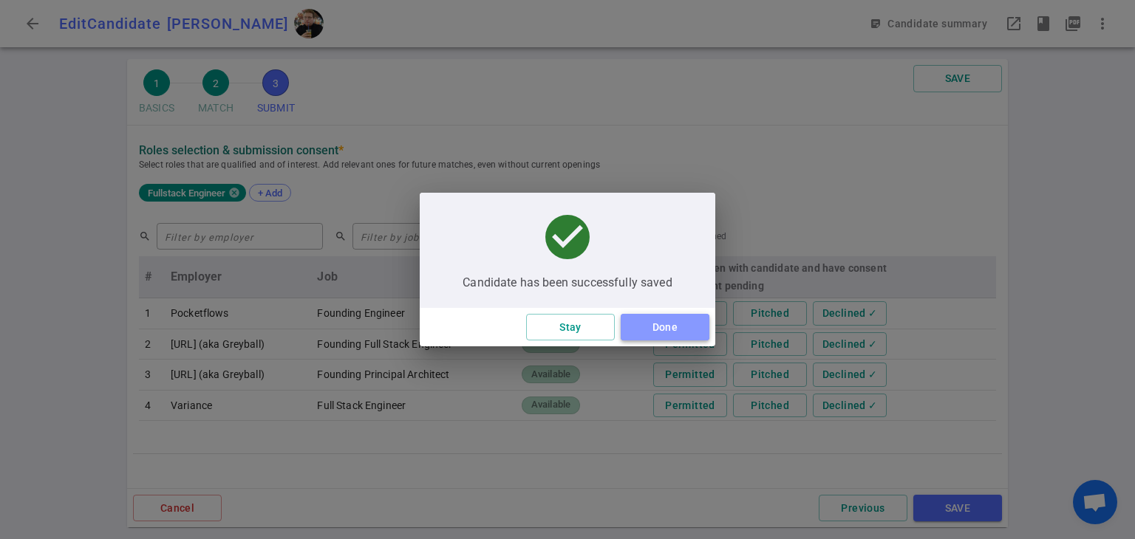
click at [692, 333] on button "Done" at bounding box center [665, 327] width 89 height 27
